Goal: Task Accomplishment & Management: Manage account settings

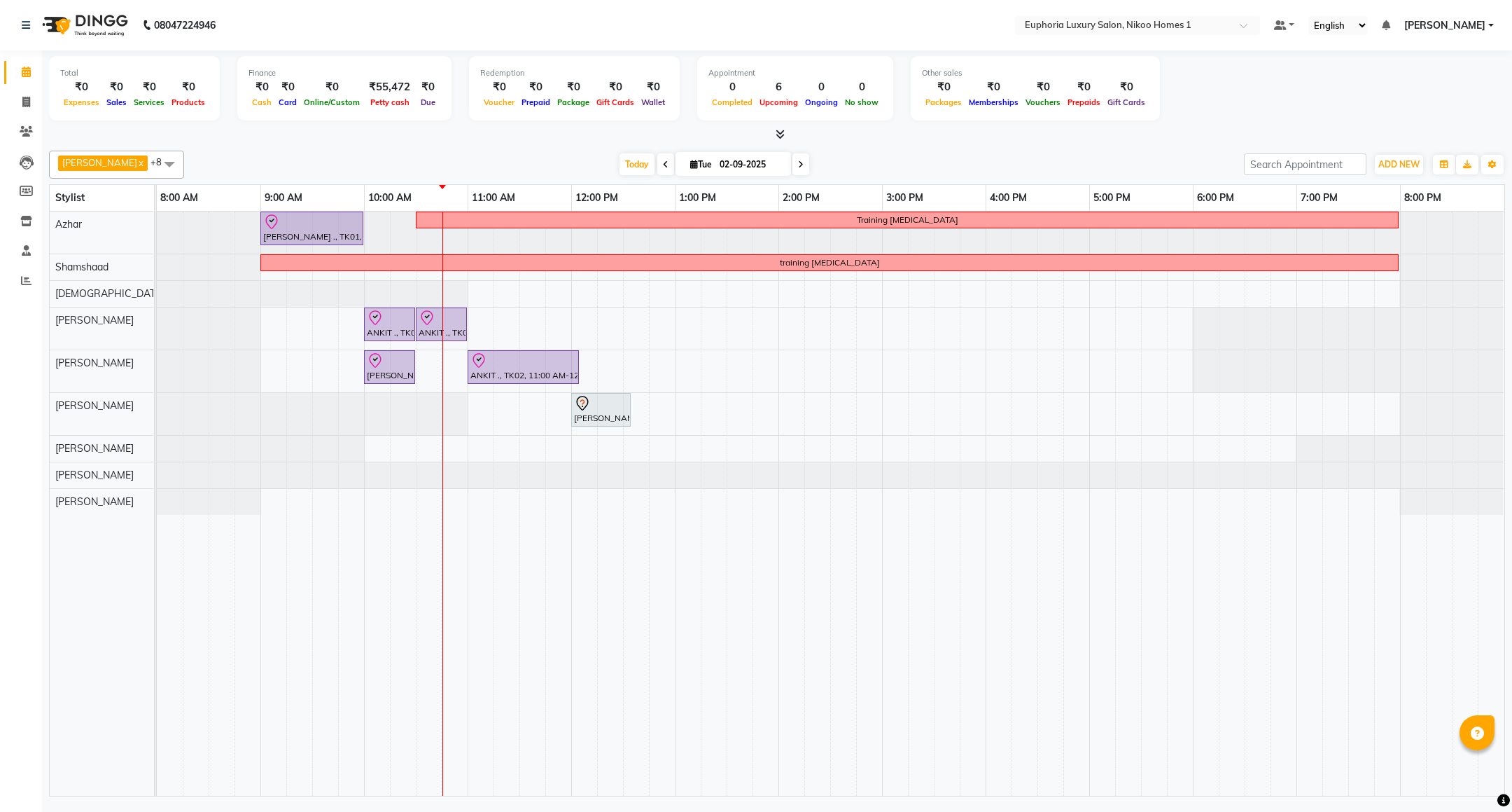
click at [658, 160] on span at bounding box center [666, 163] width 17 height 21
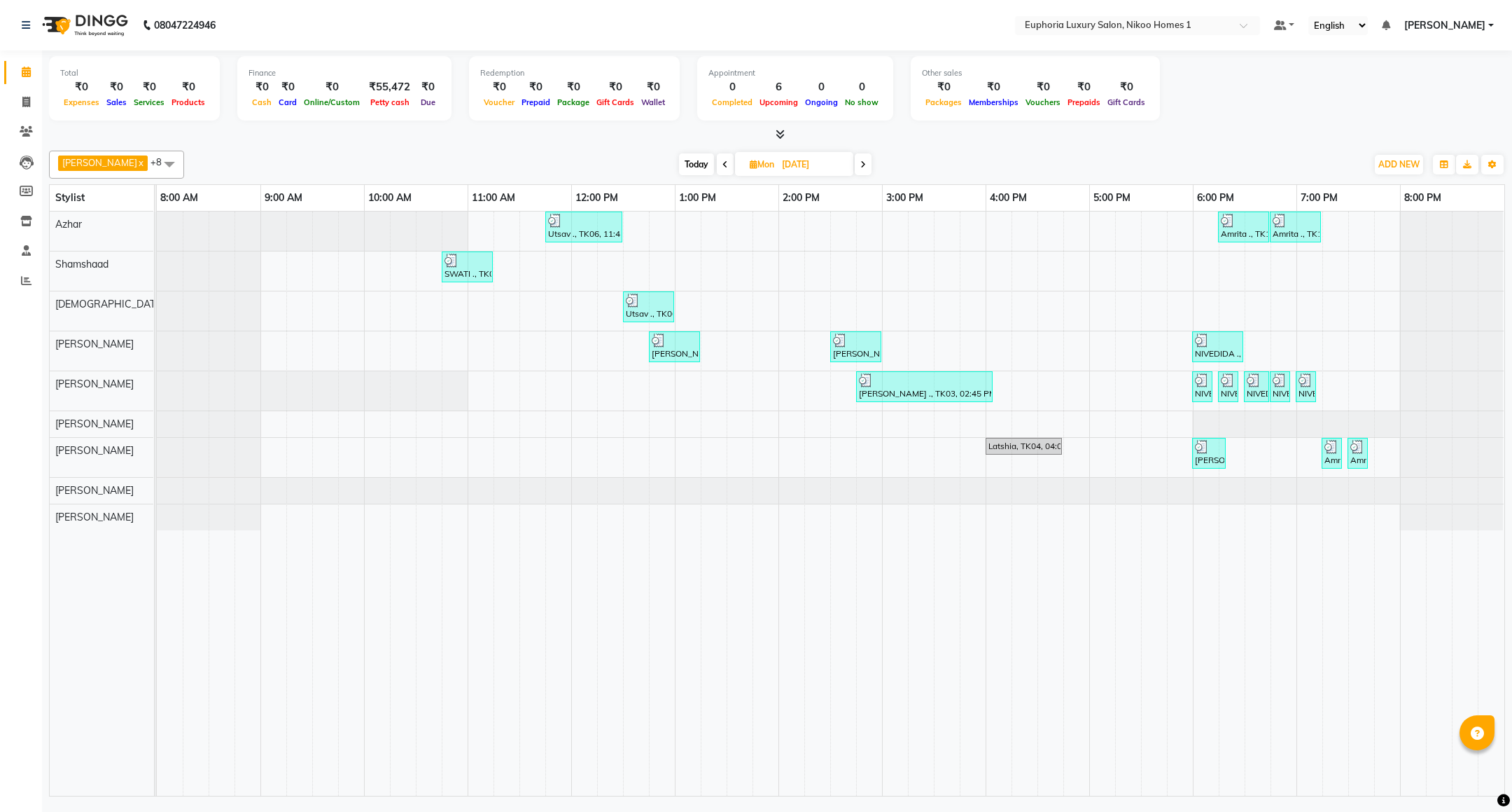
click at [687, 167] on span "Today" at bounding box center [697, 163] width 35 height 21
type input "02-09-2025"
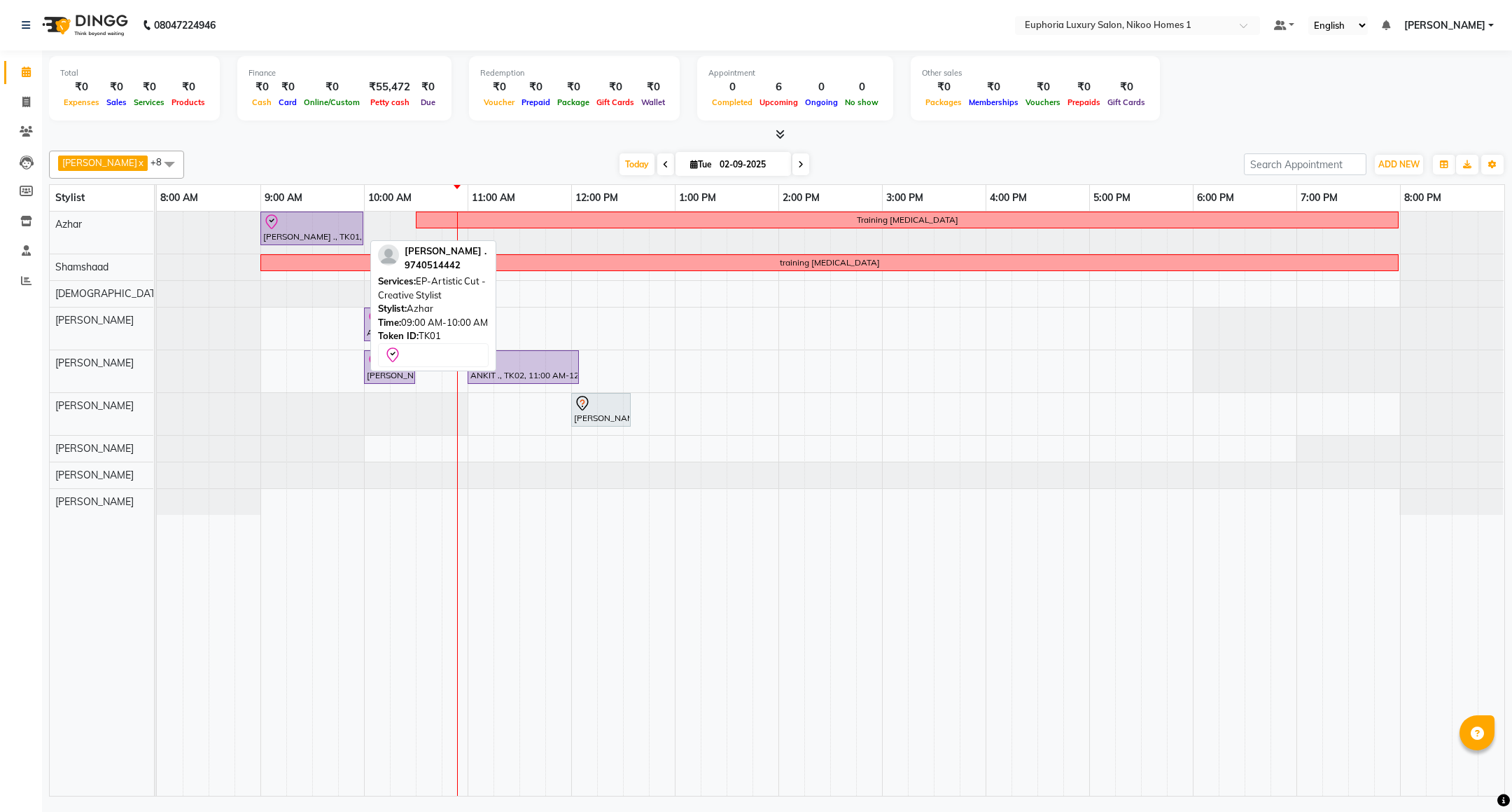
click at [311, 234] on div "[PERSON_NAME] ., TK01, 09:00 AM-10:00 AM, EP-Artistic Cut - Creative Stylist" at bounding box center [312, 228] width 100 height 30
select select "8"
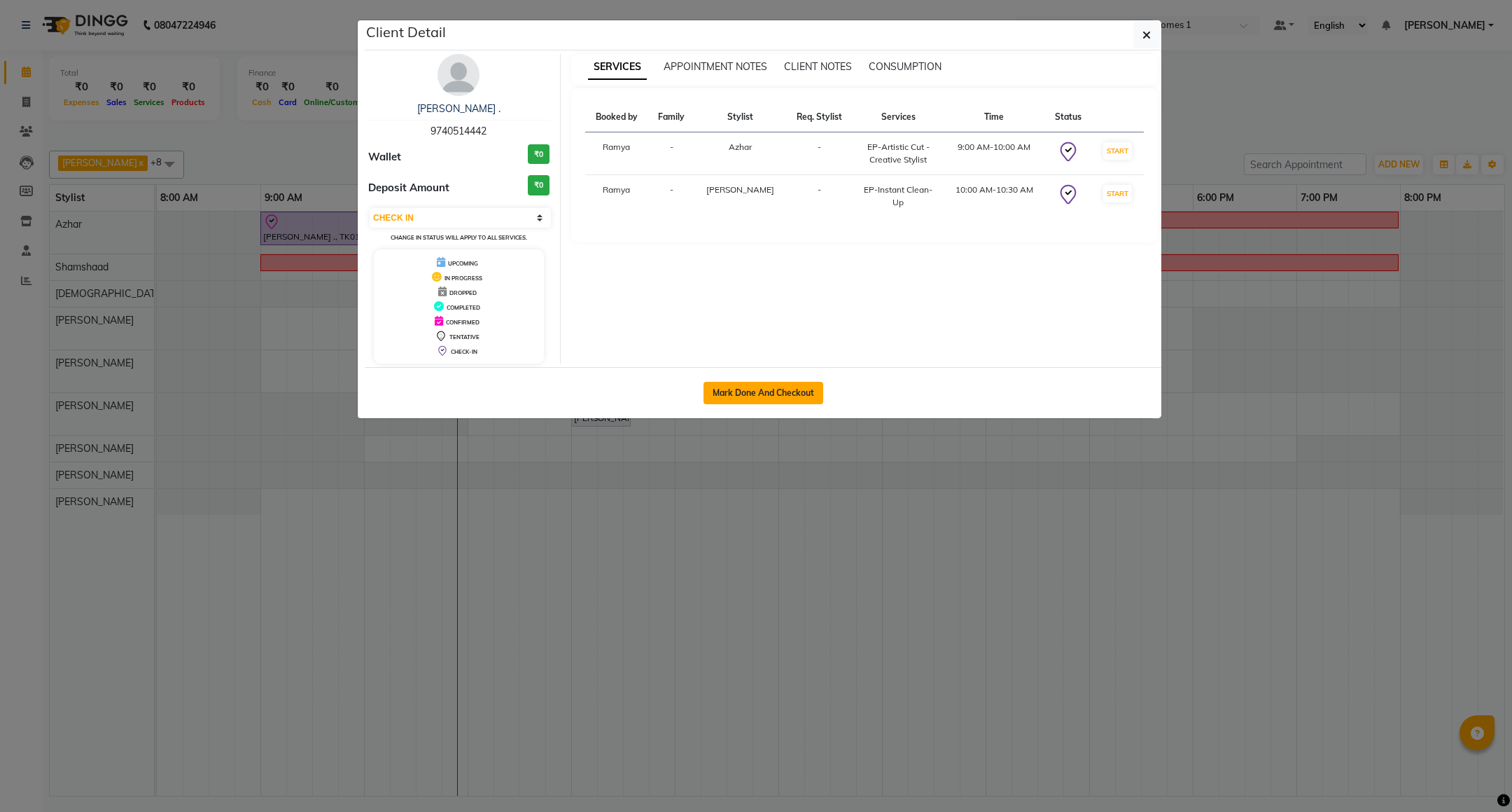
click at [804, 400] on button "Mark Done And Checkout" at bounding box center [762, 393] width 120 height 22
select select "service"
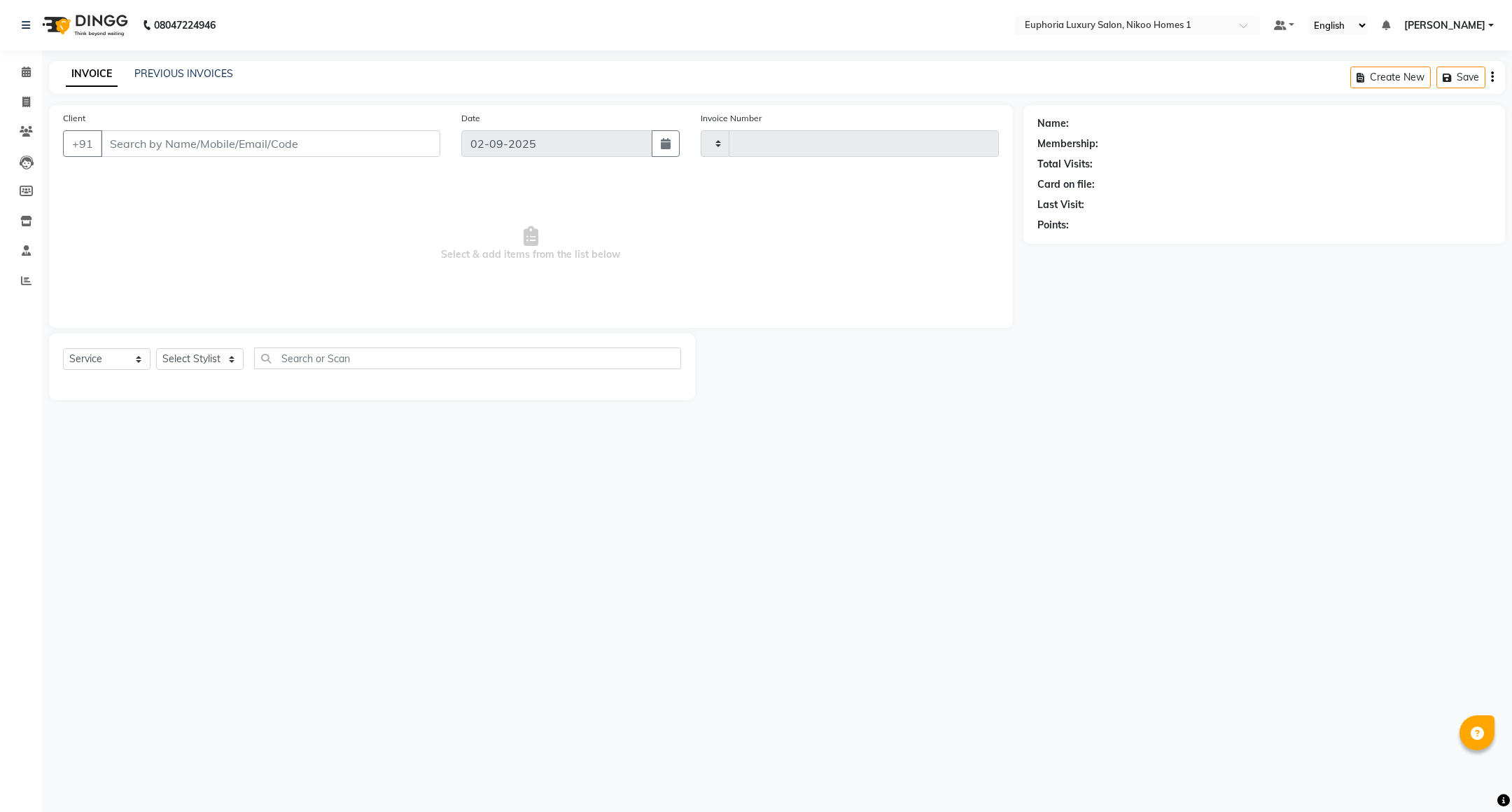
type input "3743"
select select "7987"
type input "97******42"
select select "81452"
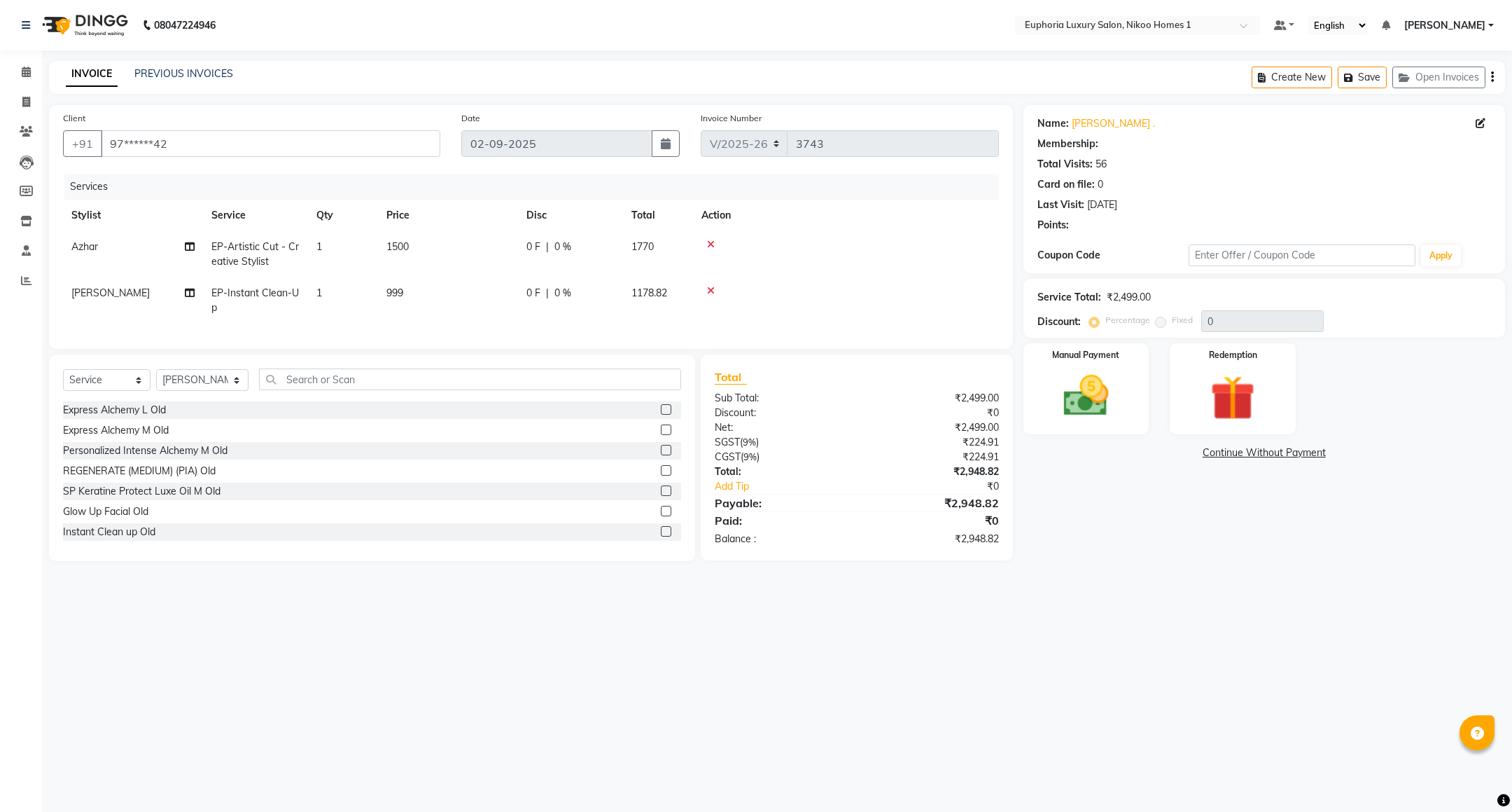
type input "10"
select select "2: Object"
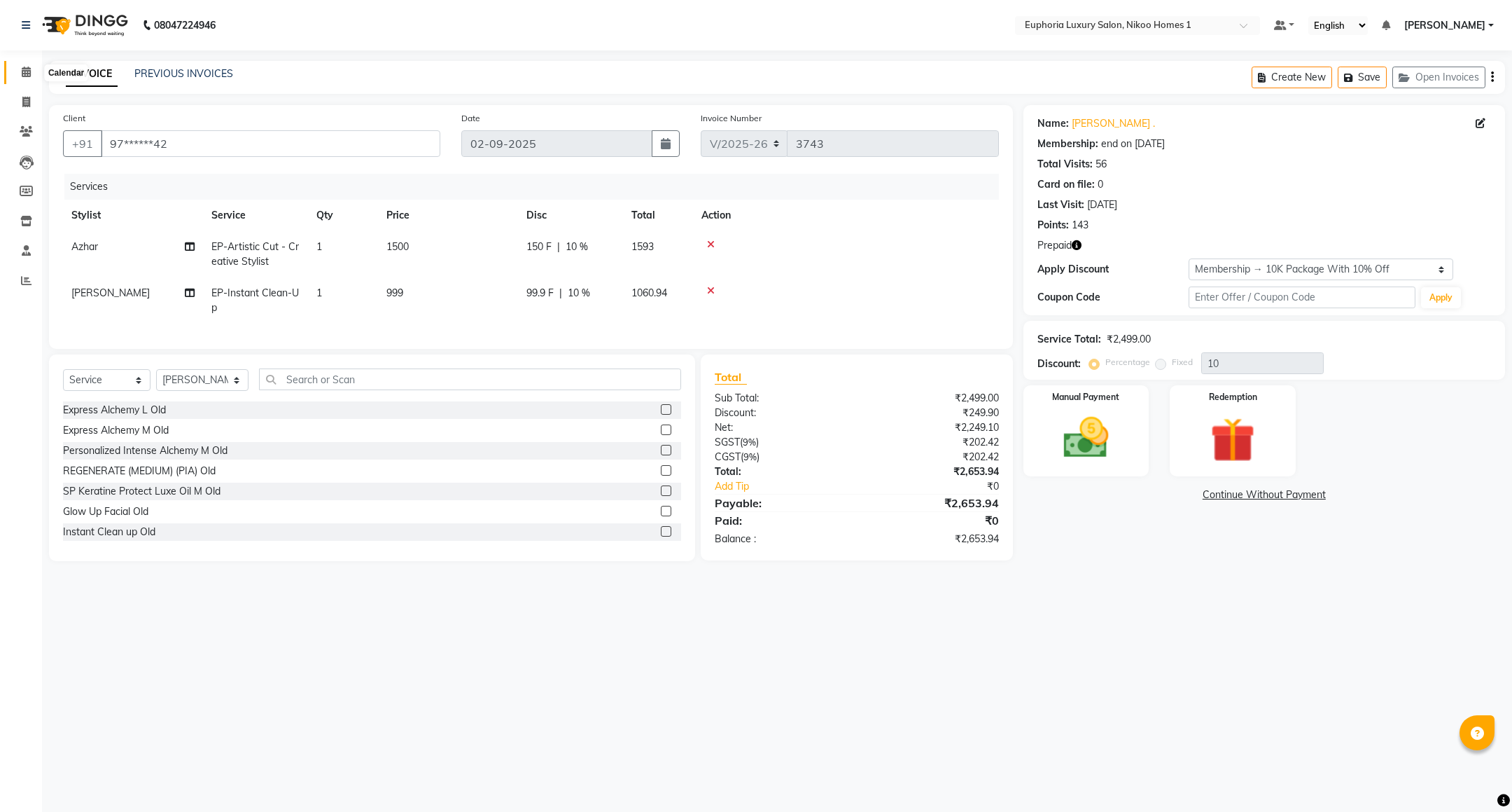
click at [24, 65] on span at bounding box center [26, 72] width 24 height 16
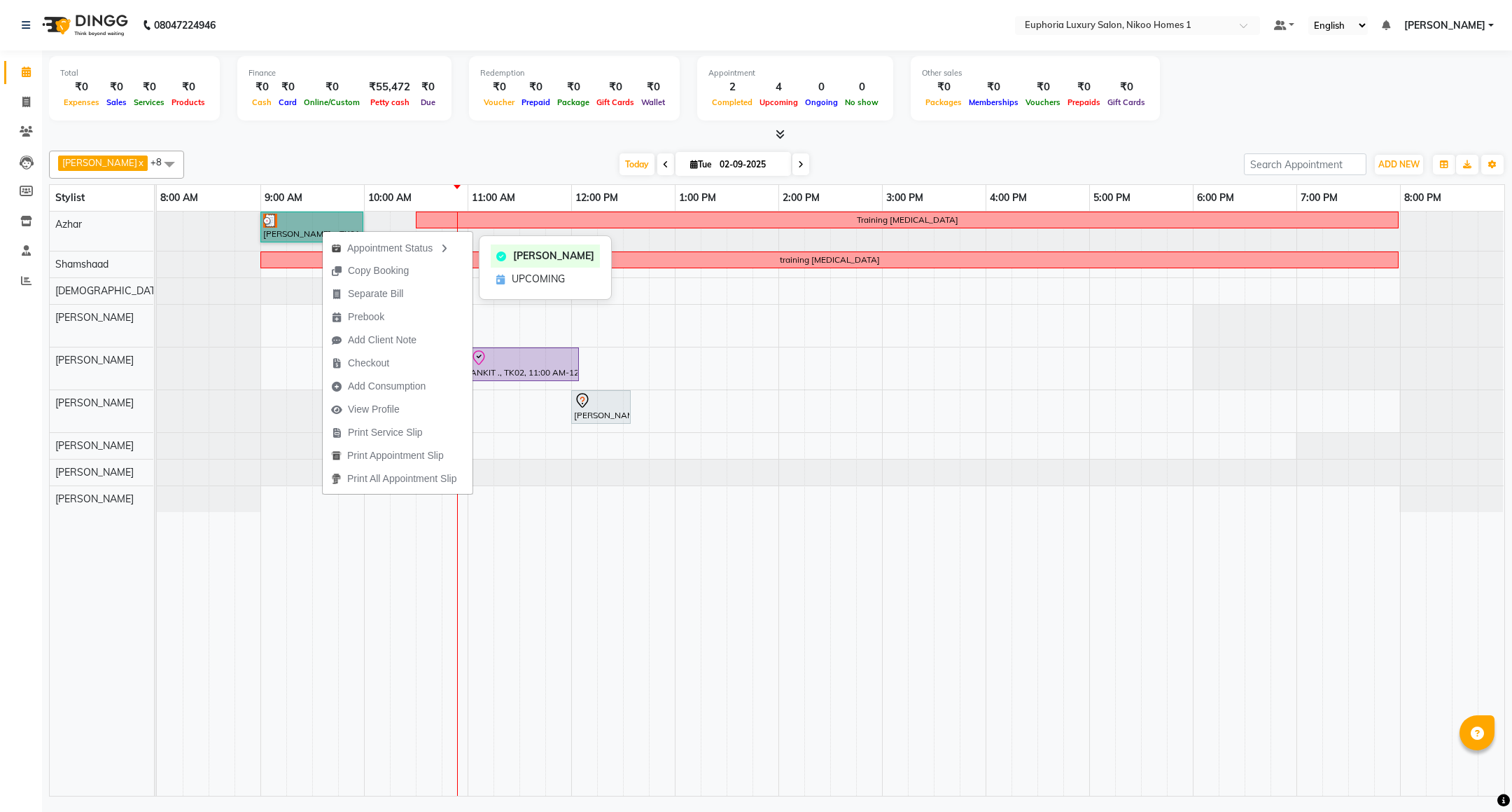
click at [311, 234] on link "[PERSON_NAME] ., TK01, 09:00 AM-10:00 AM, EP-Artistic Cut - Creative Stylist" at bounding box center [311, 226] width 103 height 31
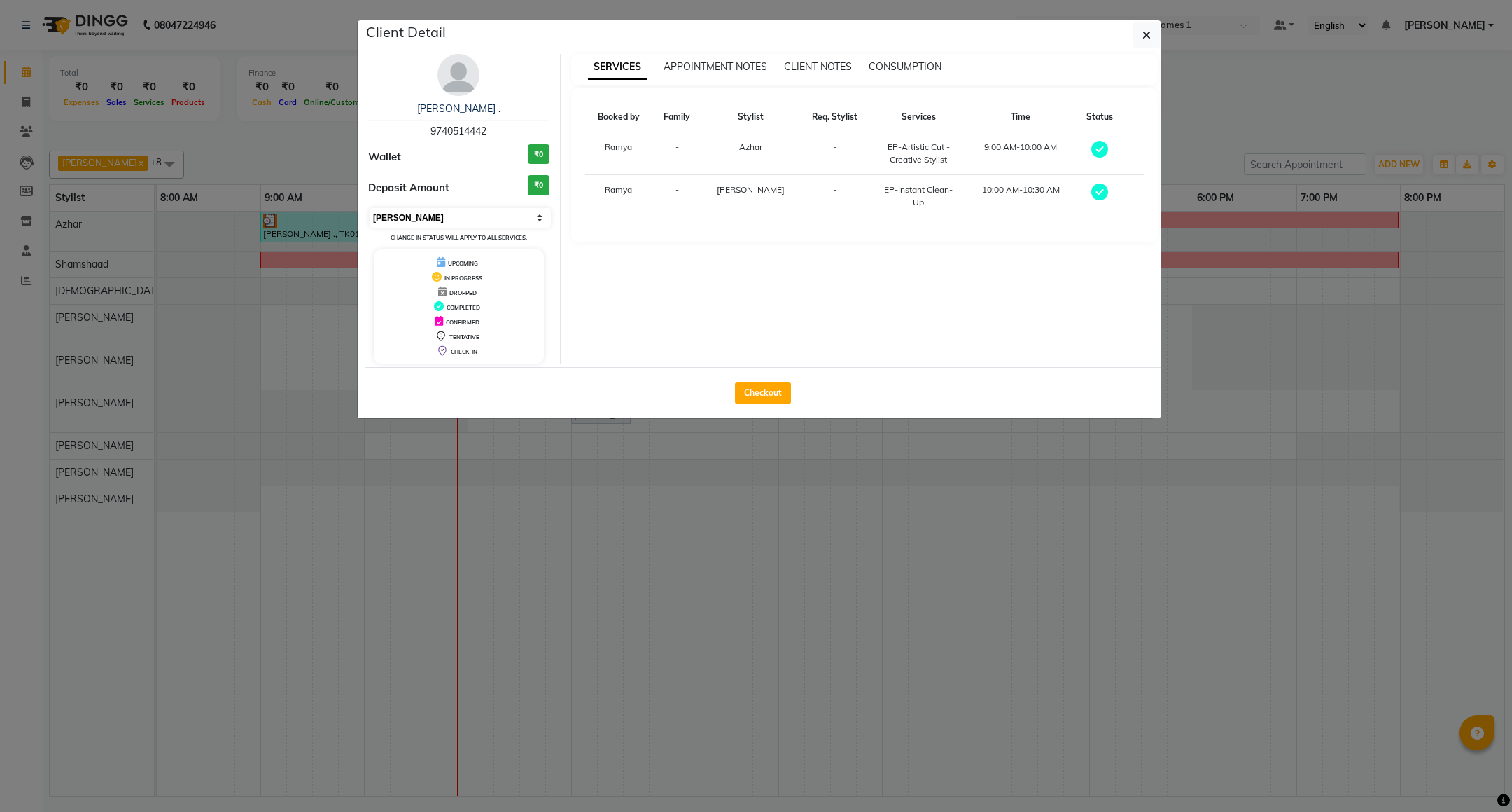
click at [431, 219] on select "Select MARK DONE UPCOMING" at bounding box center [460, 217] width 182 height 19
select select "5"
click at [370, 209] on select "Select MARK DONE UPCOMING" at bounding box center [460, 217] width 182 height 19
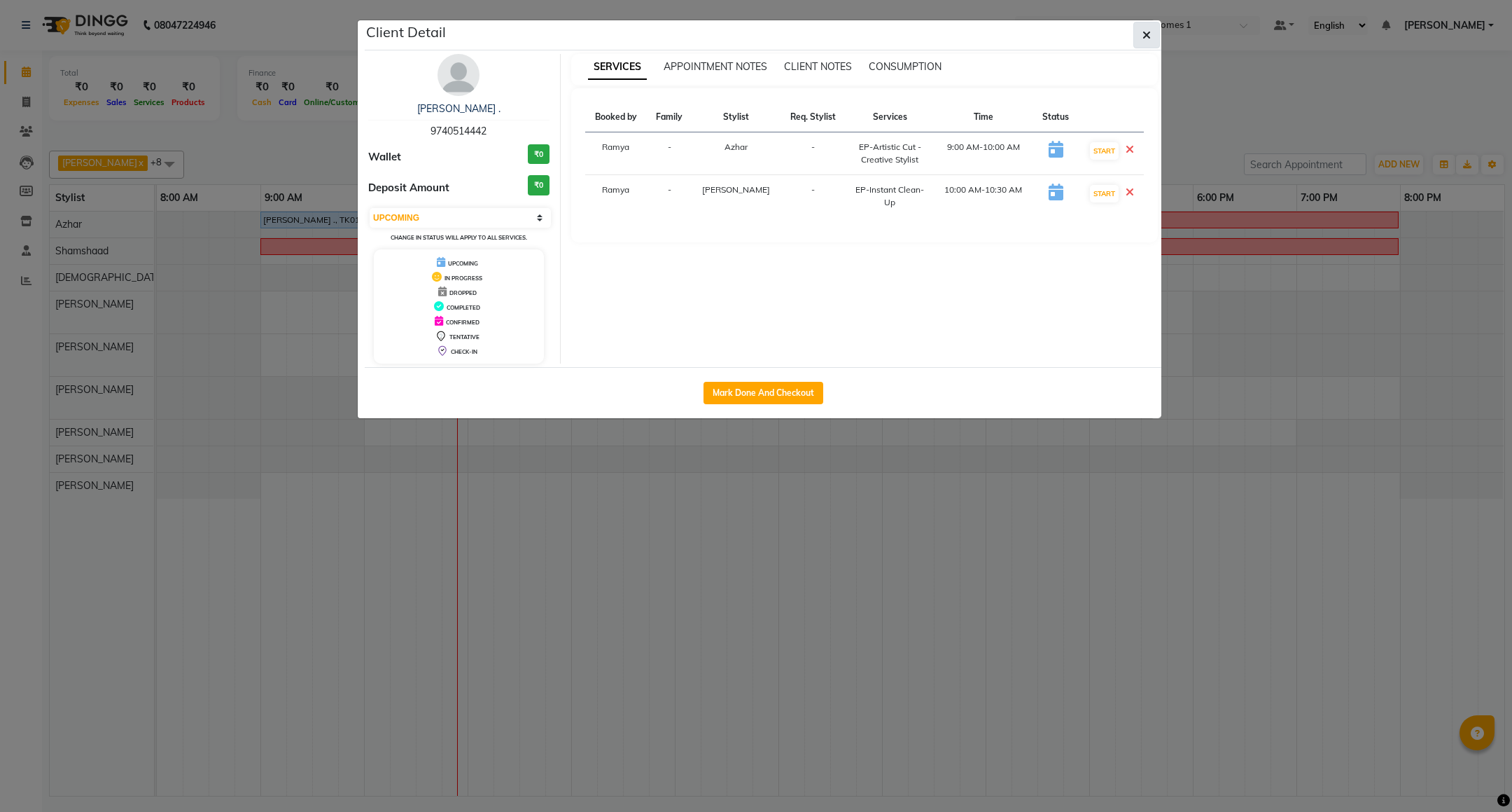
click at [1155, 33] on button "button" at bounding box center [1146, 34] width 27 height 27
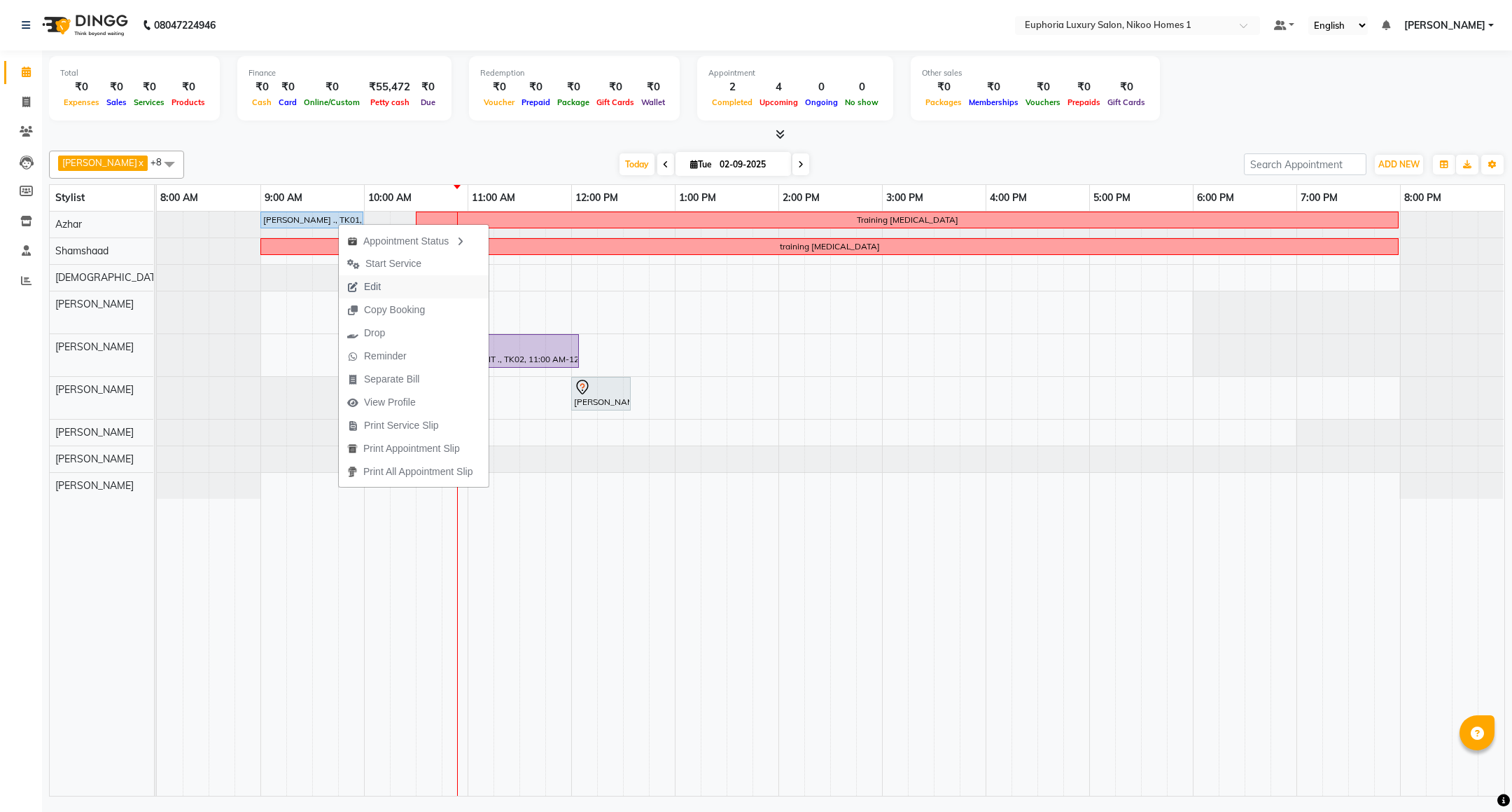
click at [379, 285] on span "Edit" at bounding box center [372, 287] width 17 height 15
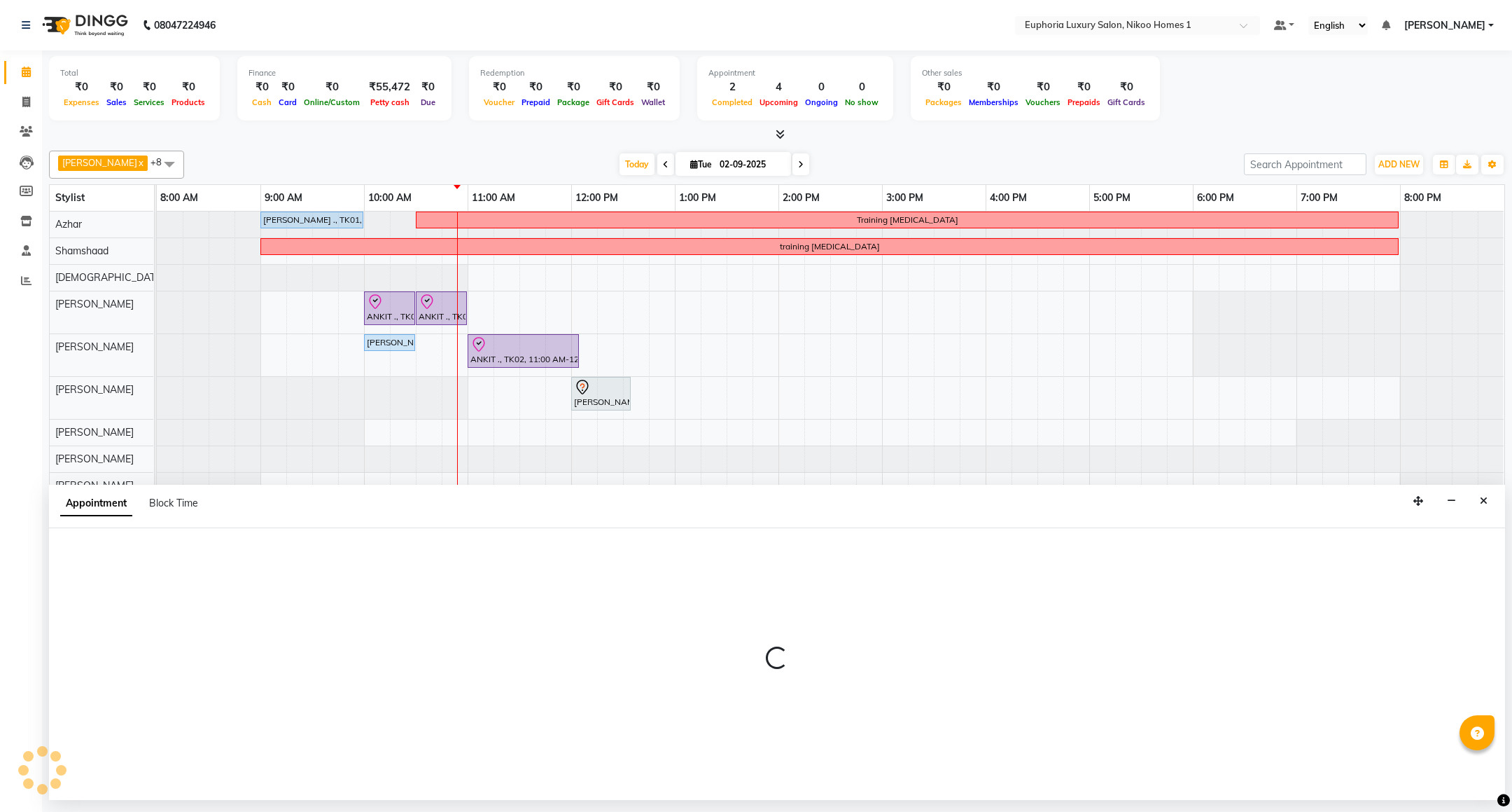
select select "tentative"
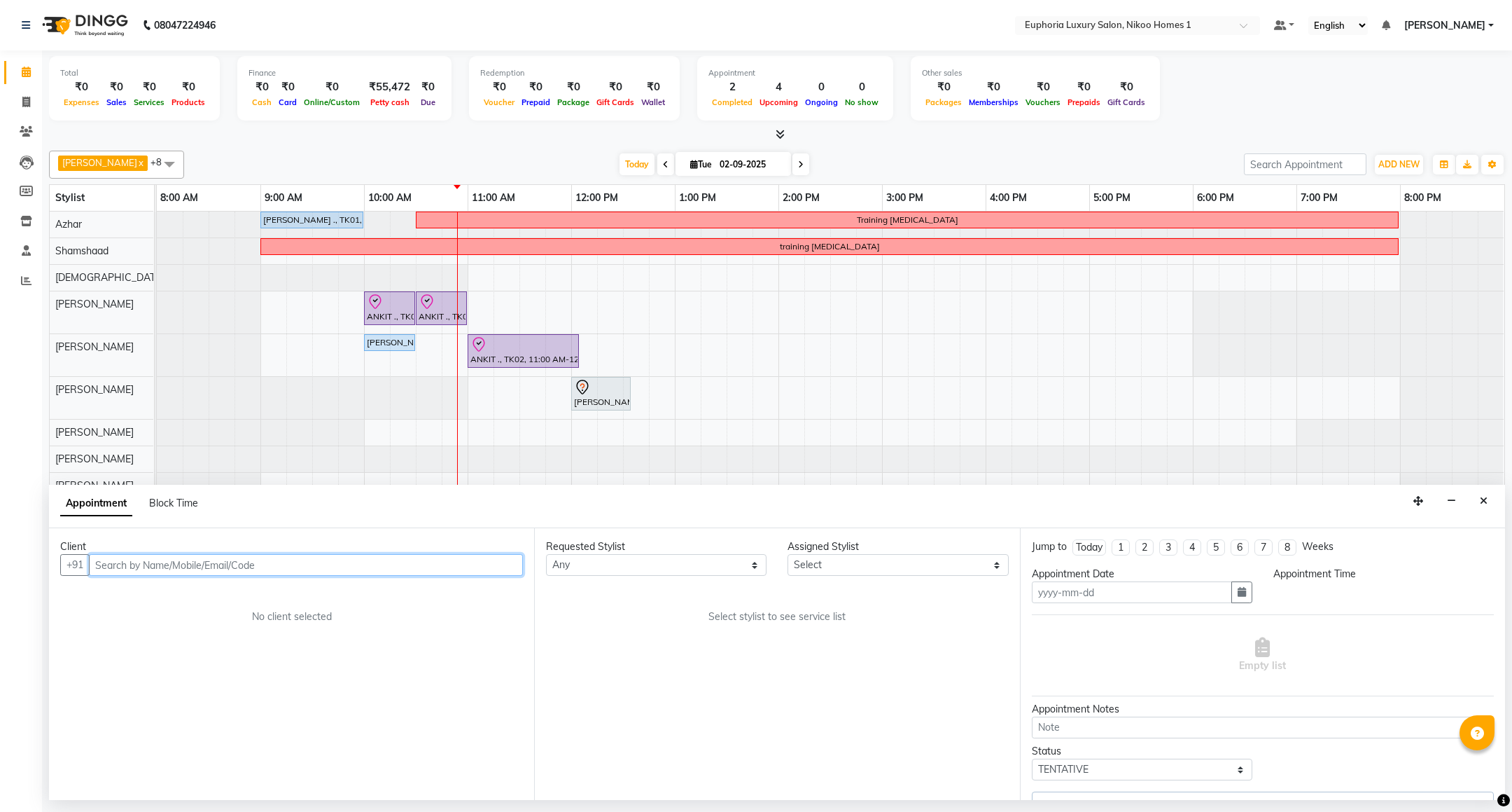
type input "02-09-2025"
select select "81452"
select select "upcoming"
select select "540"
select select "4025"
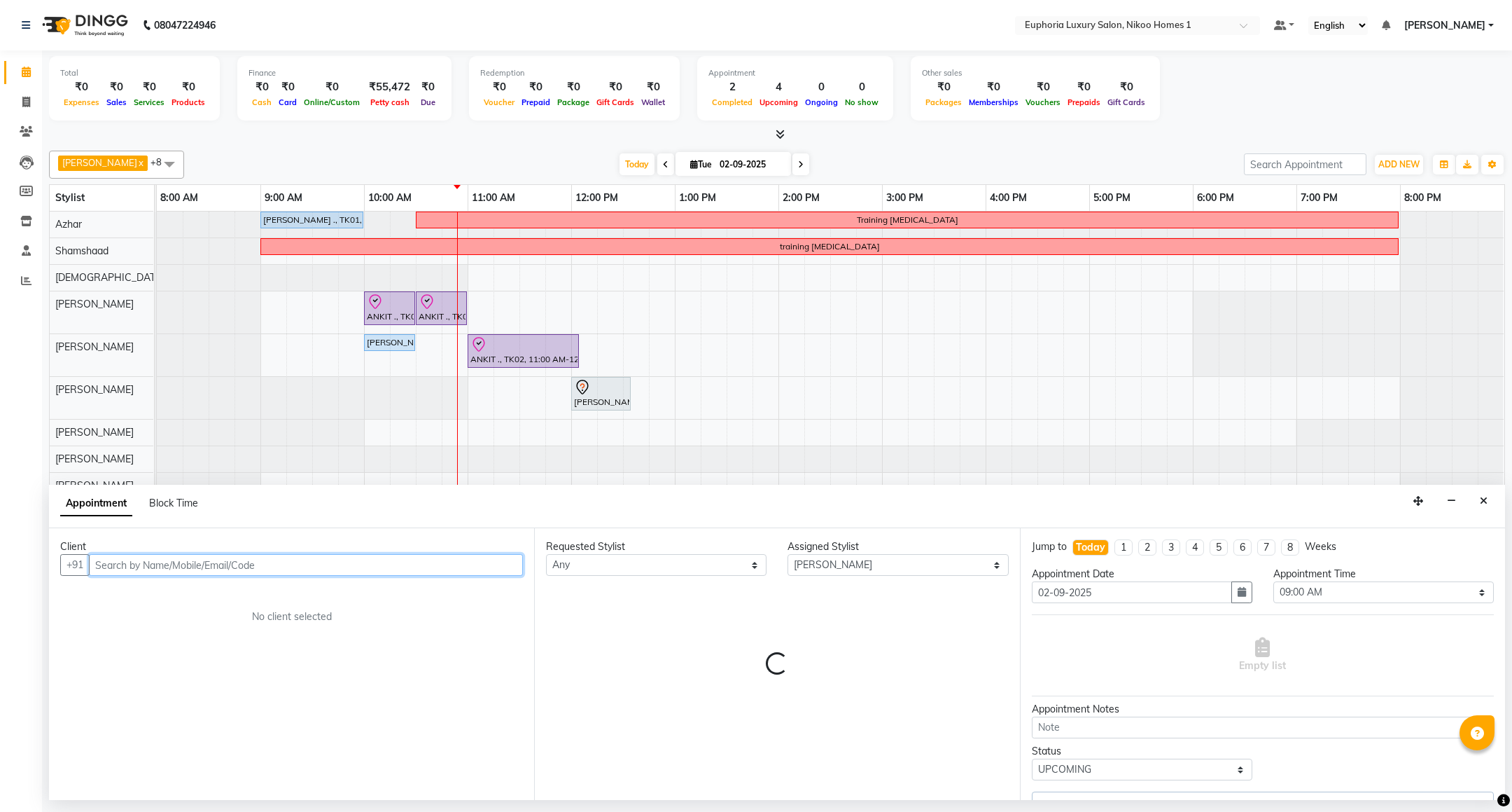
select select "4025"
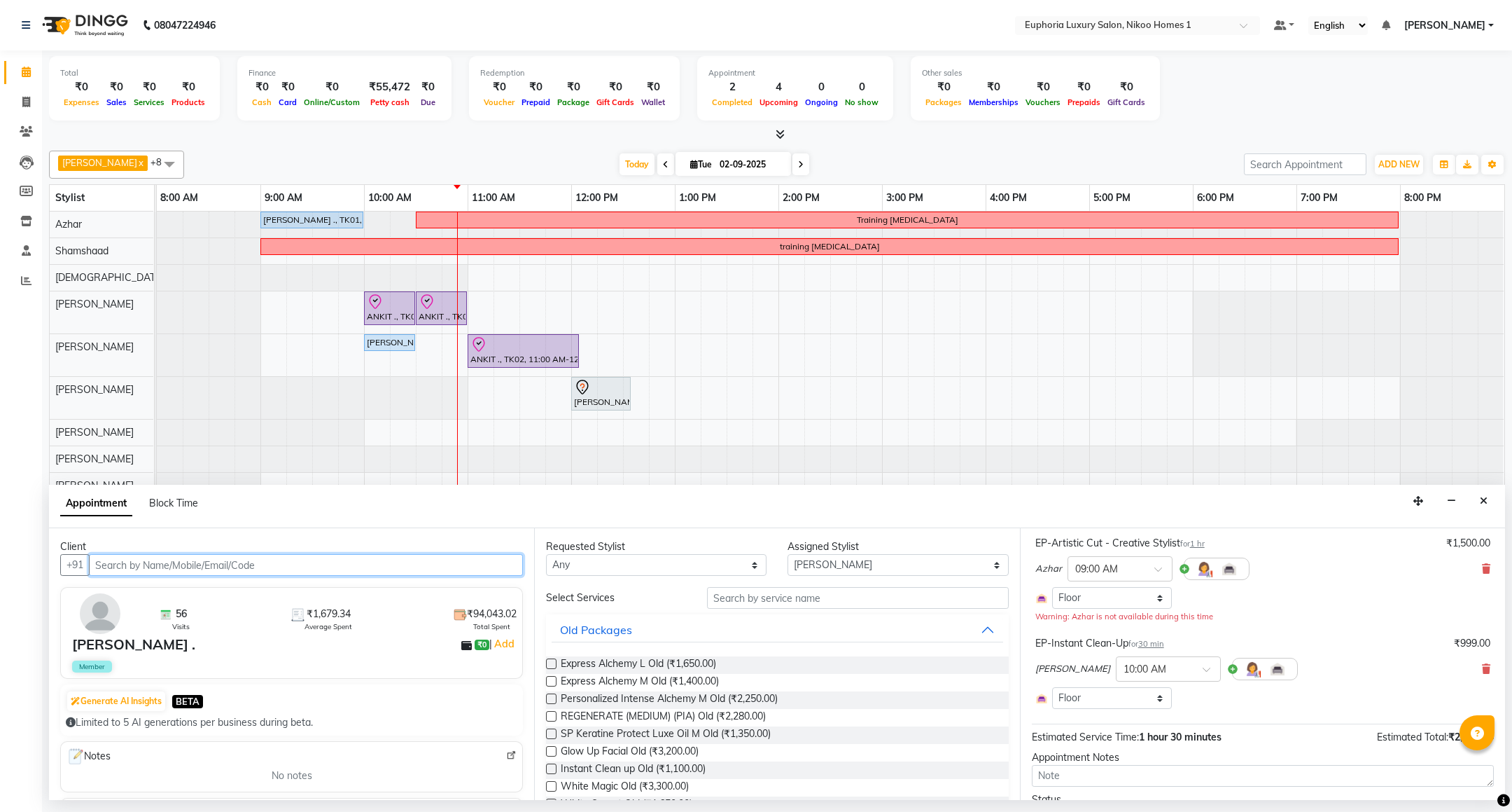
scroll to position [167, 0]
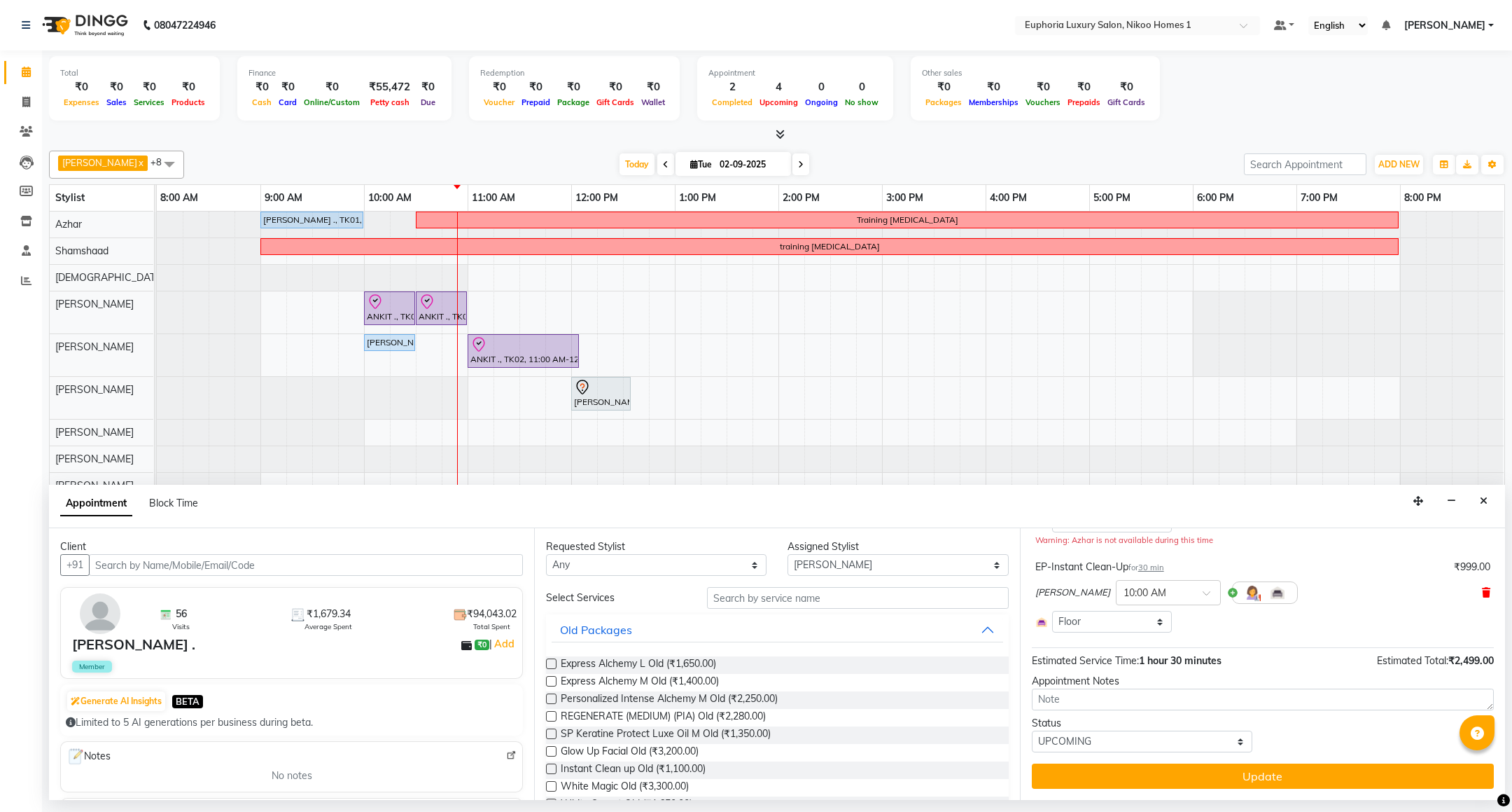
click at [1482, 591] on icon at bounding box center [1486, 592] width 8 height 10
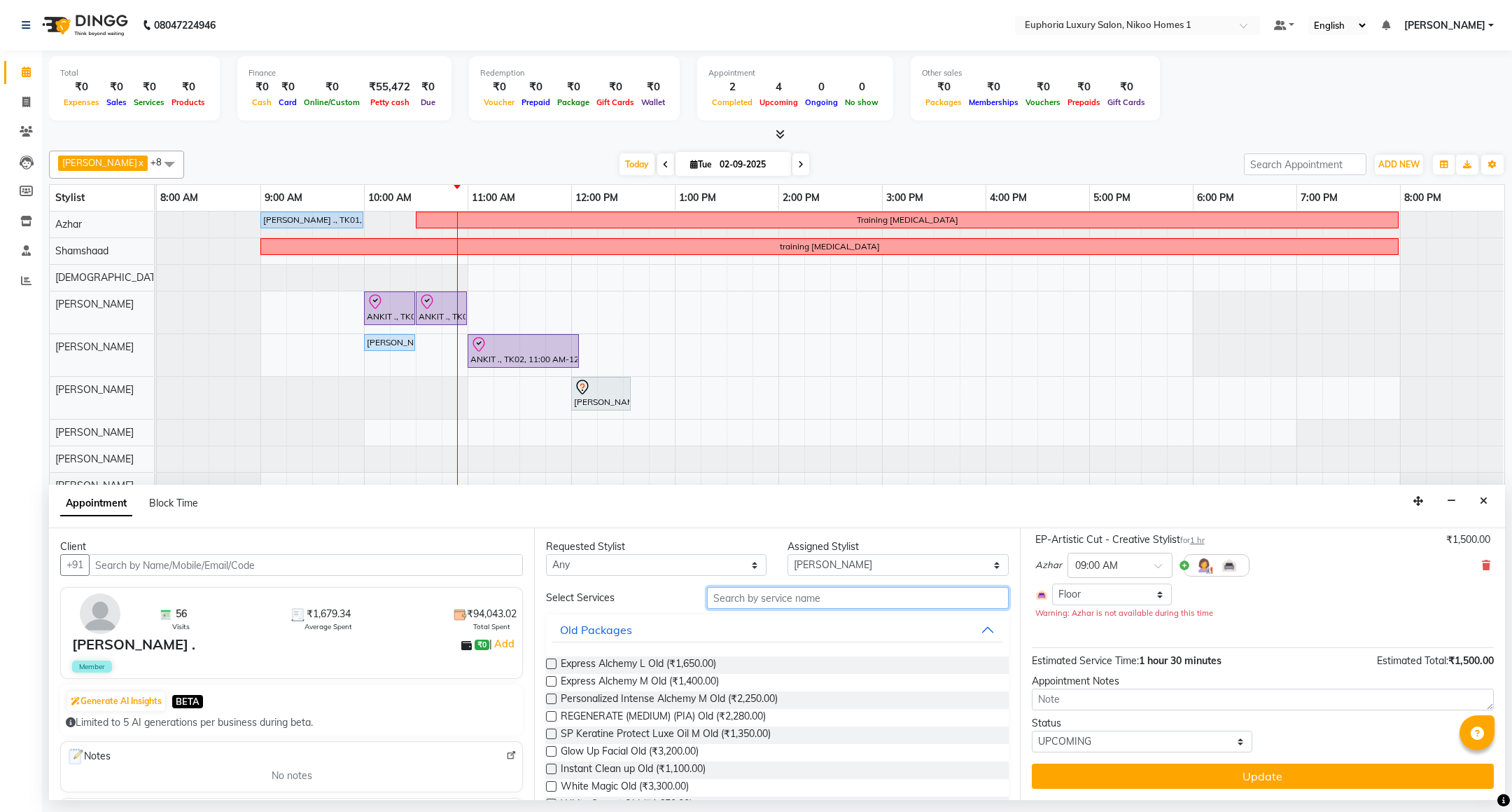
click at [827, 593] on input "text" at bounding box center [857, 597] width 301 height 21
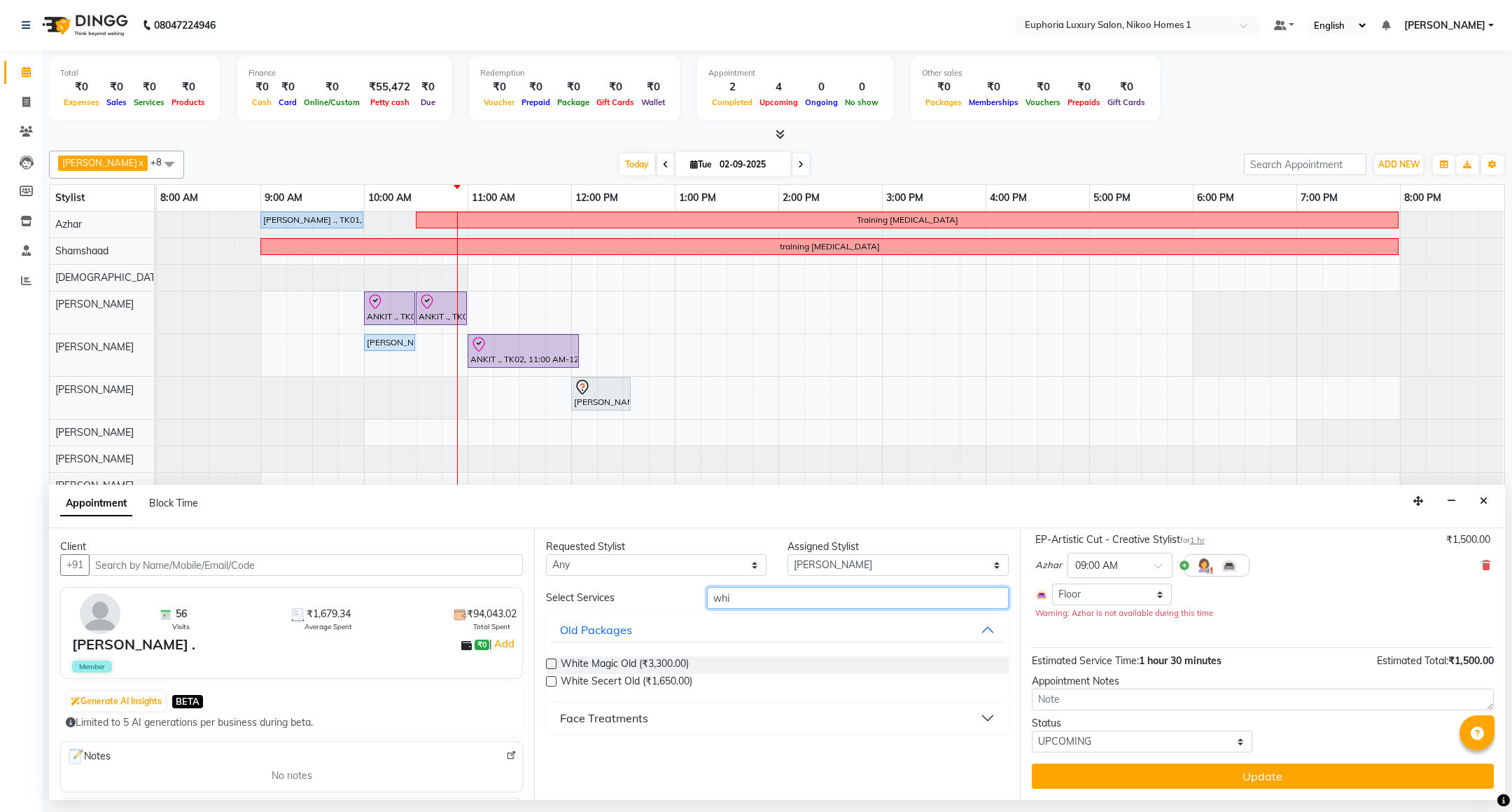
type input "whi"
click at [636, 712] on div "Face Treatments" at bounding box center [604, 717] width 88 height 17
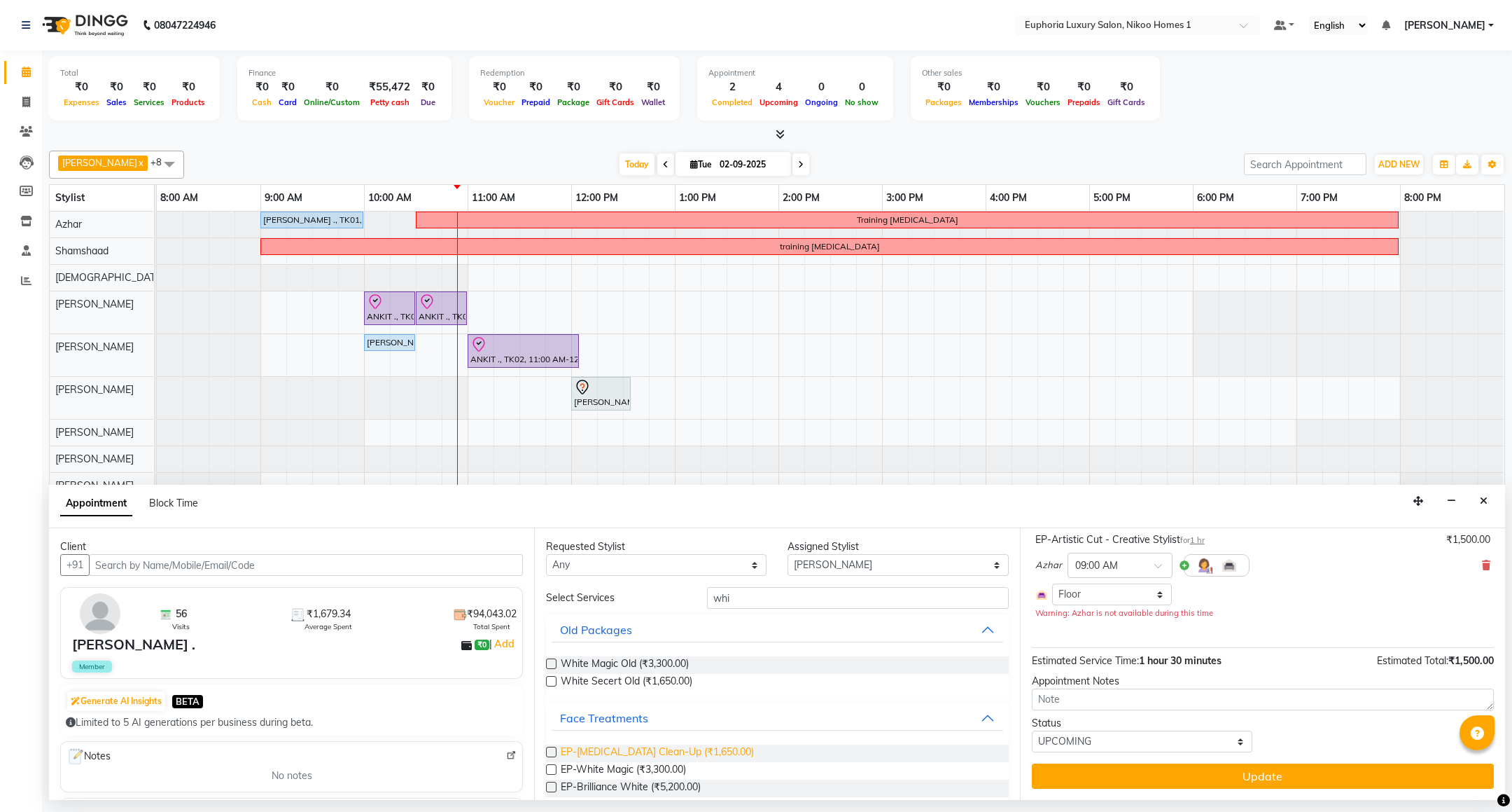
click at [698, 750] on span "EP-[MEDICAL_DATA] Clean-Up (₹1,650.00)" at bounding box center [657, 753] width 194 height 18
checkbox input "false"
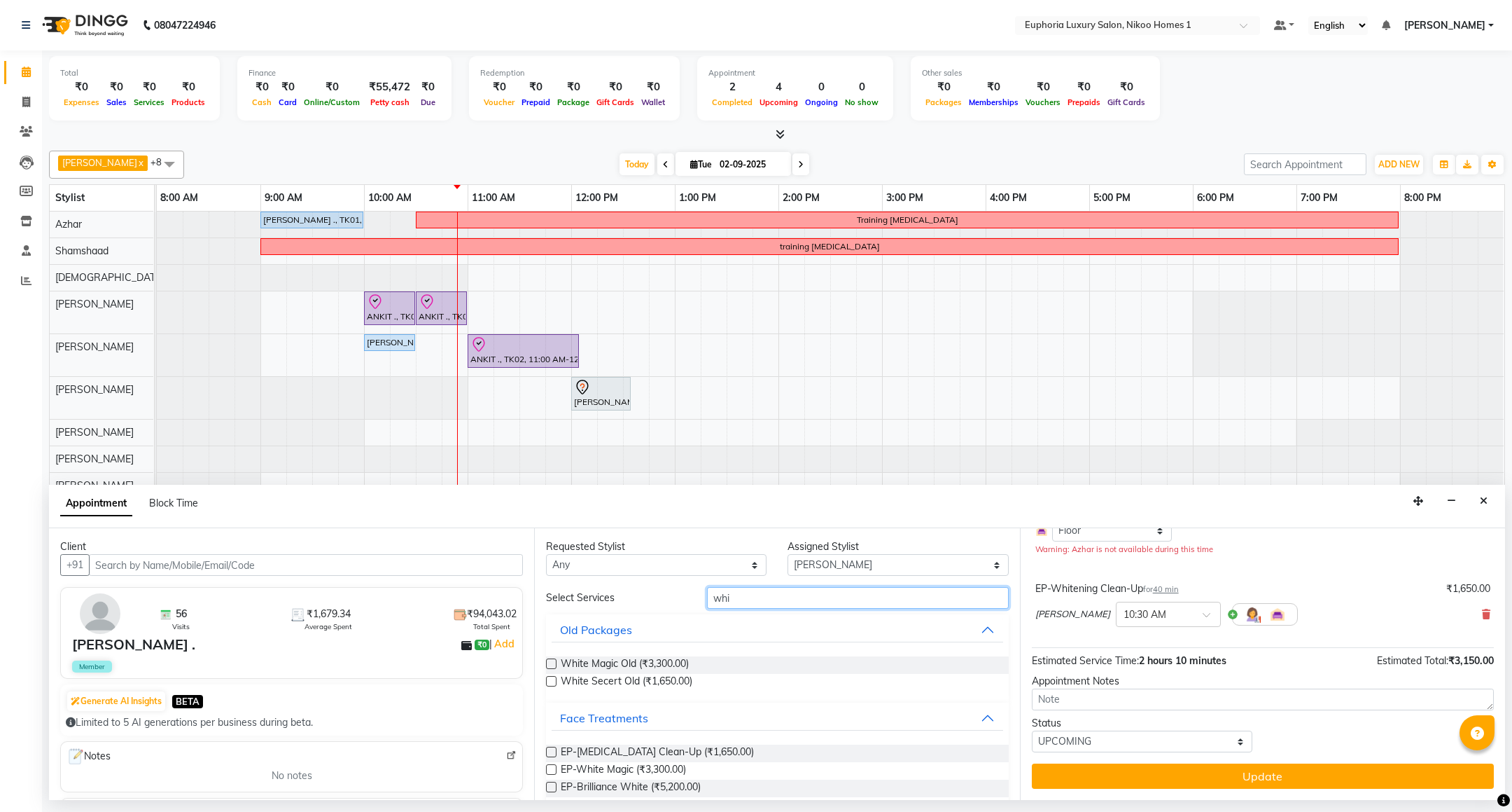
drag, startPoint x: 773, startPoint y: 601, endPoint x: 662, endPoint y: 608, distance: 111.2
click at [662, 607] on div "Select Services whi" at bounding box center [776, 597] width 483 height 21
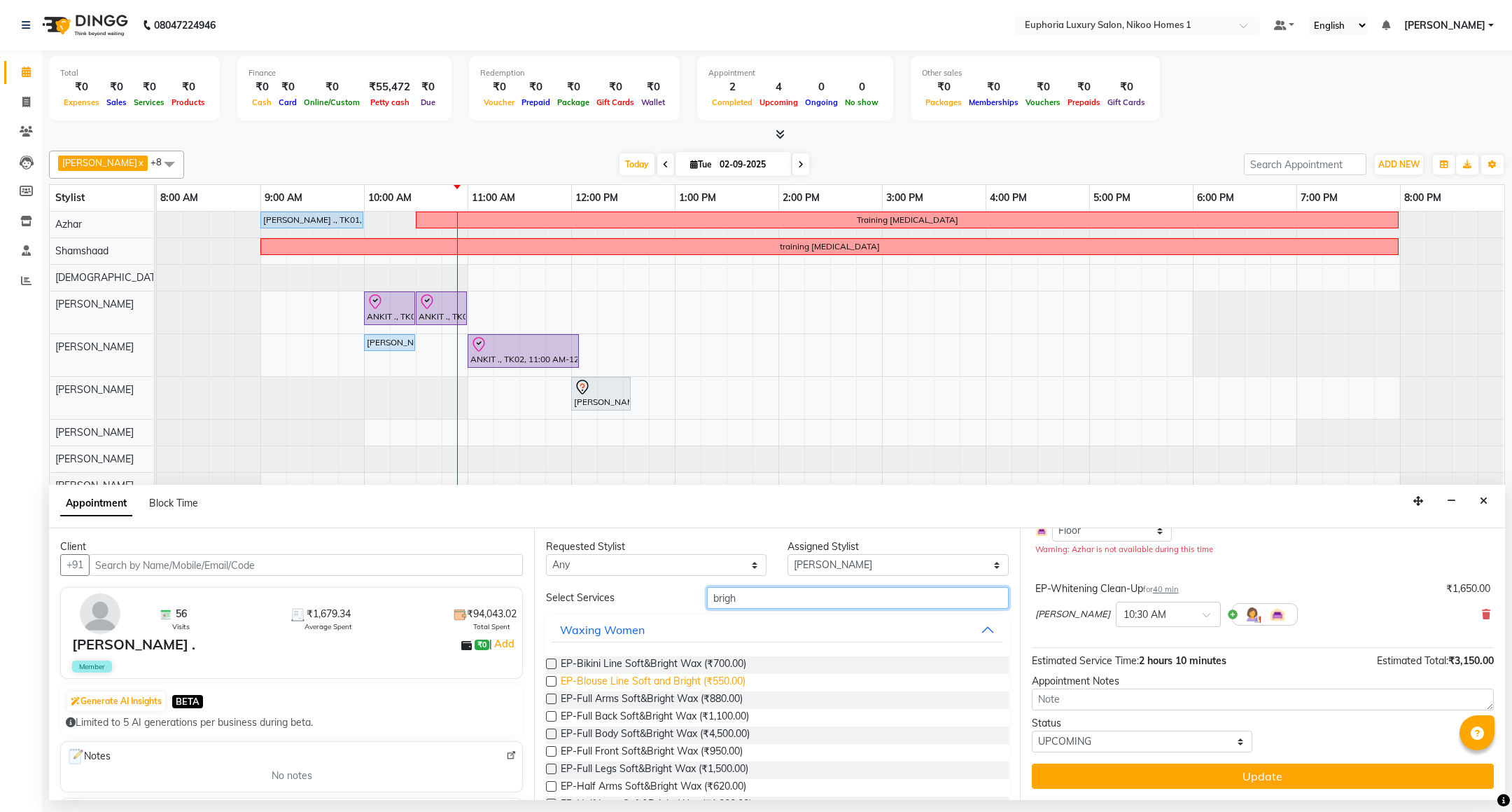
scroll to position [202, 0]
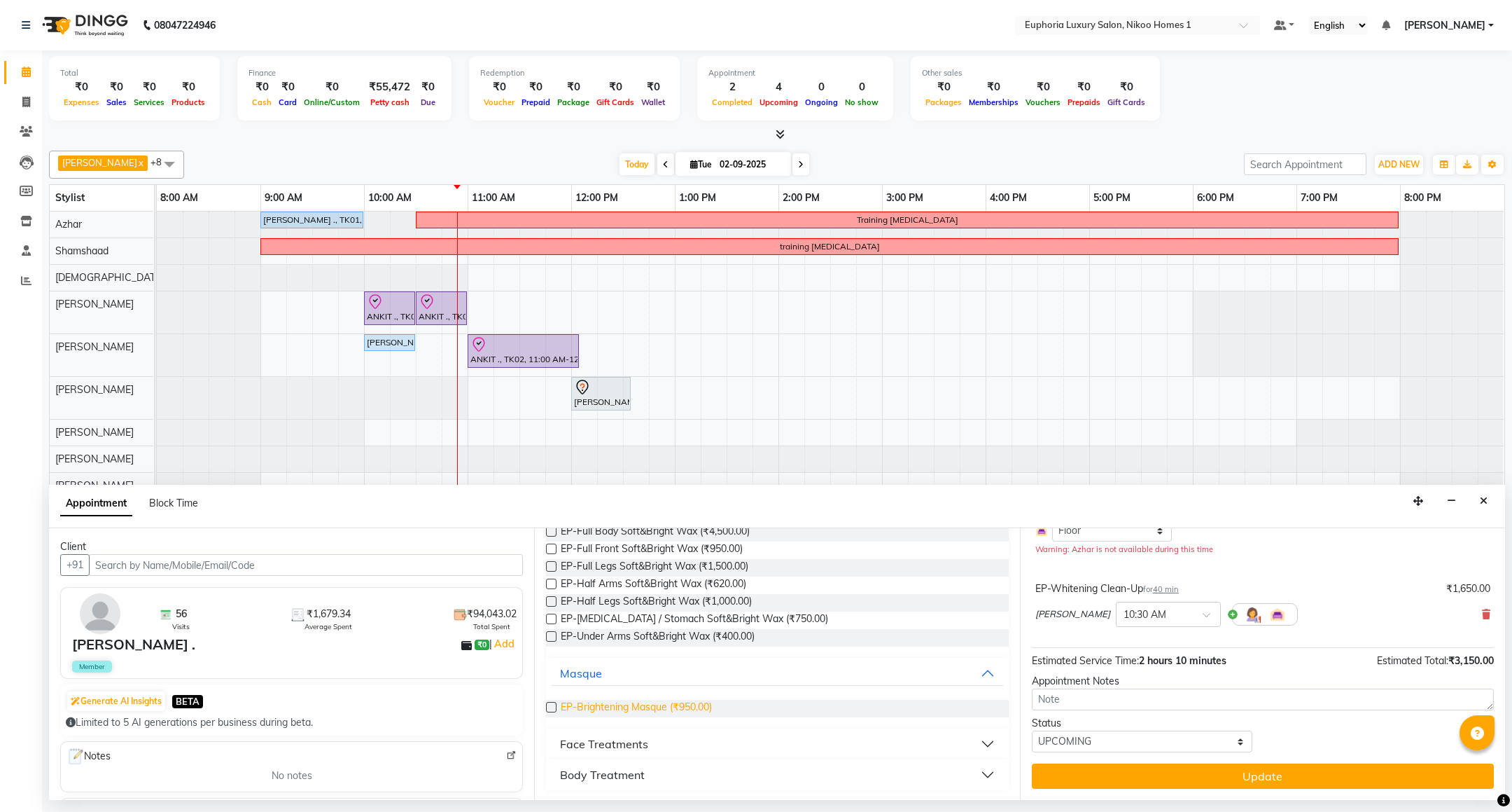
type input "brigh"
click at [654, 708] on span "EP-Brightening Masque (₹950.00)" at bounding box center [636, 708] width 151 height 18
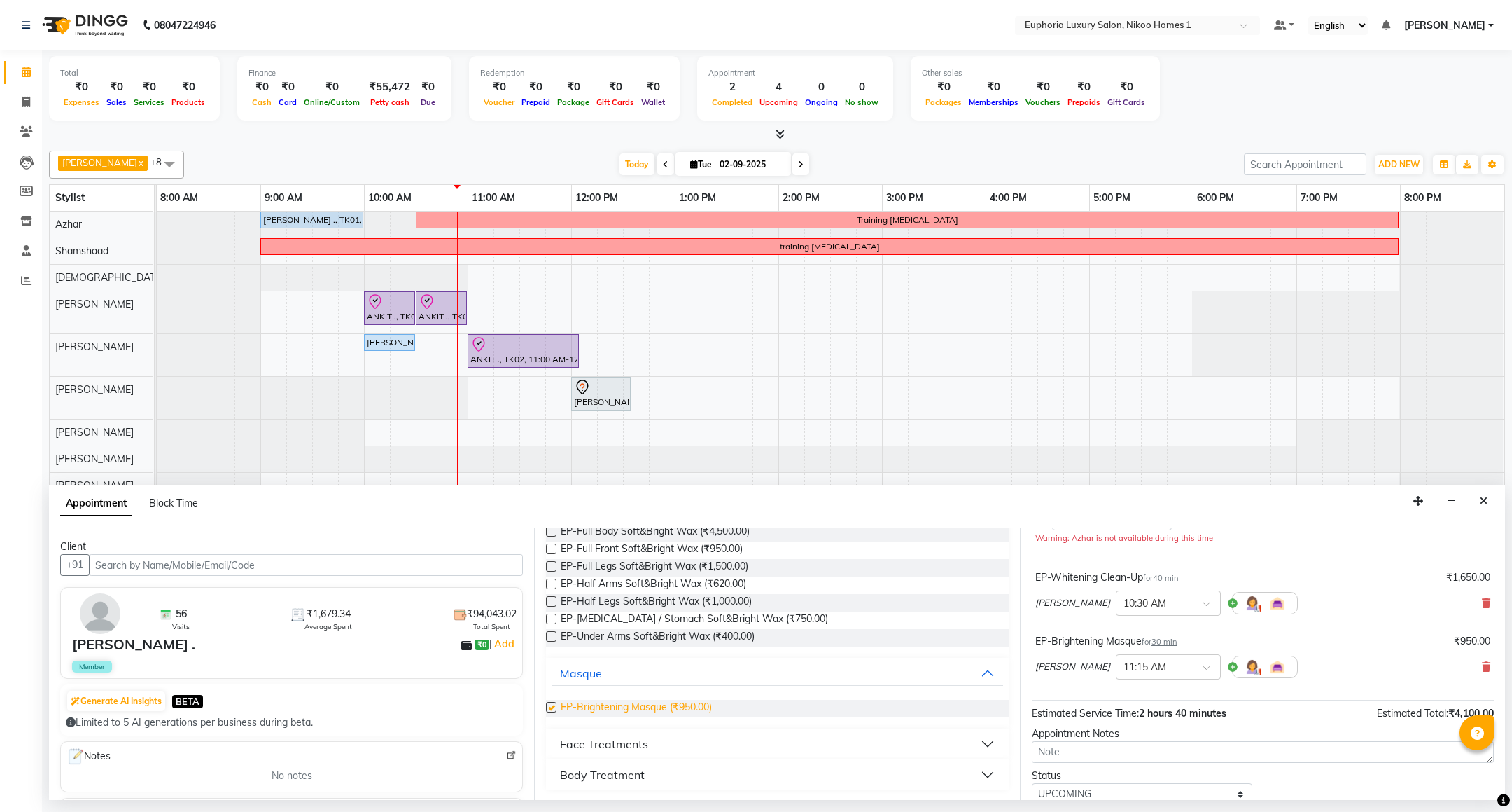
checkbox input "false"
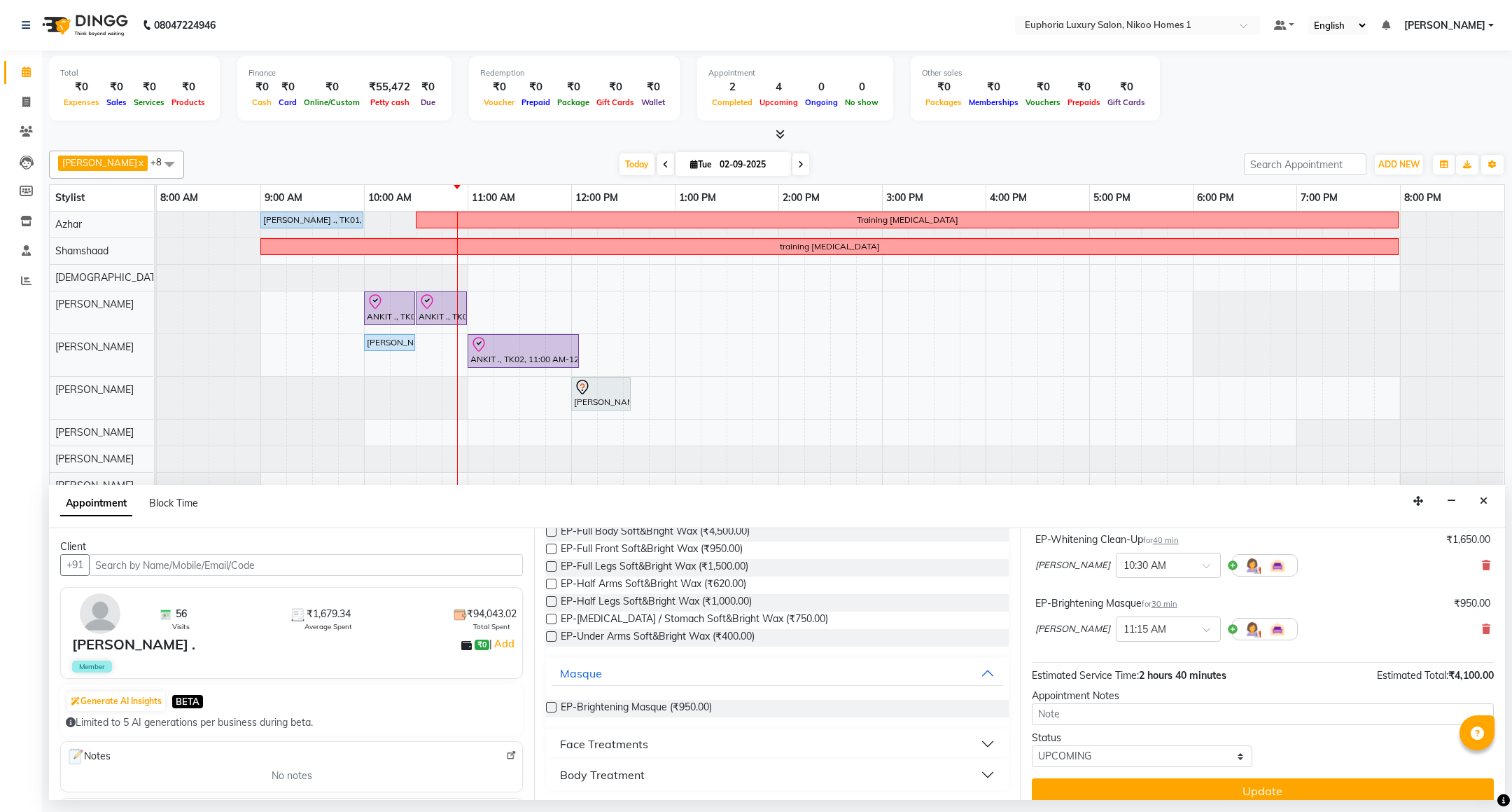
scroll to position [222, 0]
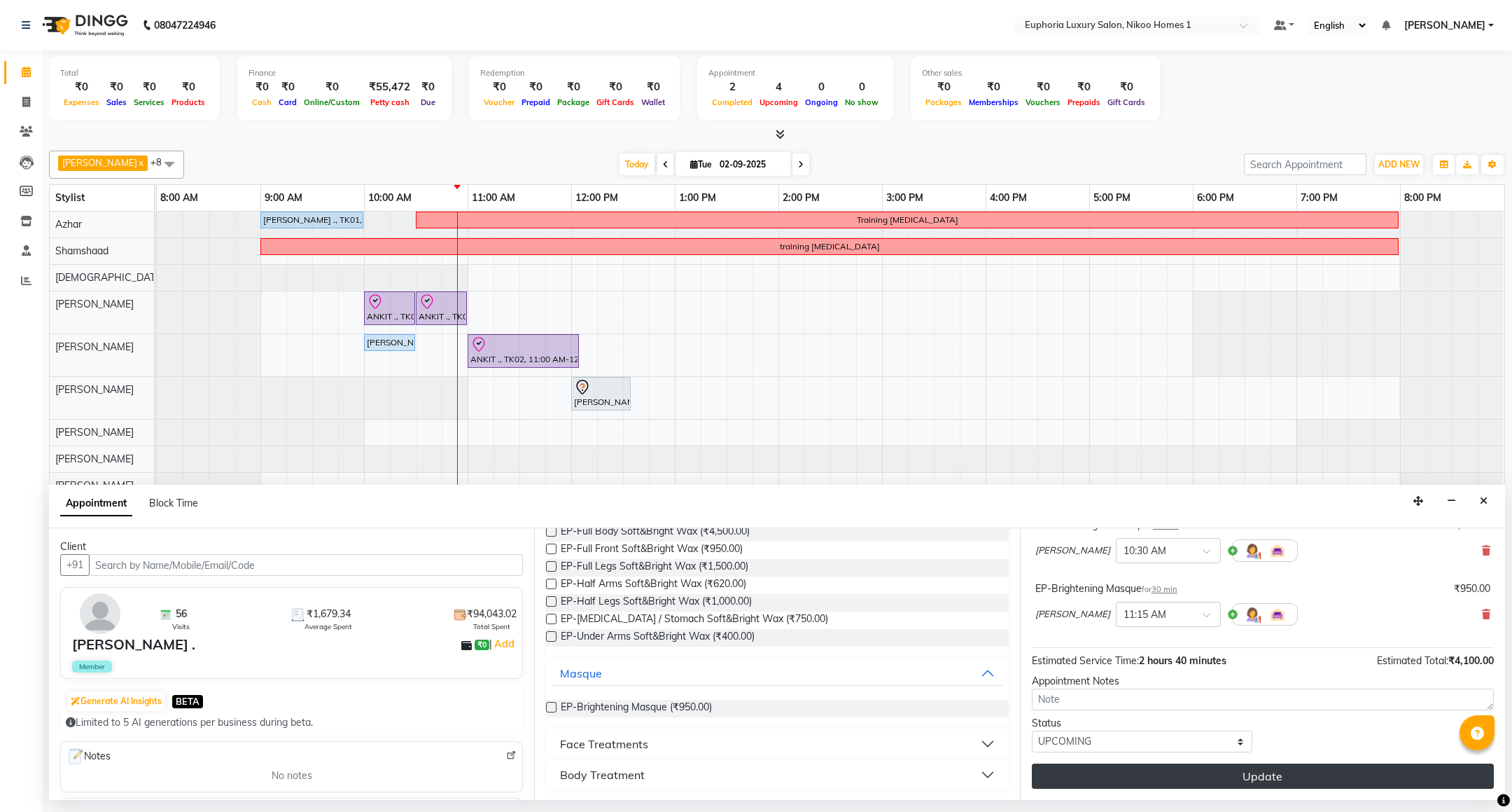
click at [1191, 776] on button "Update" at bounding box center [1263, 776] width 462 height 25
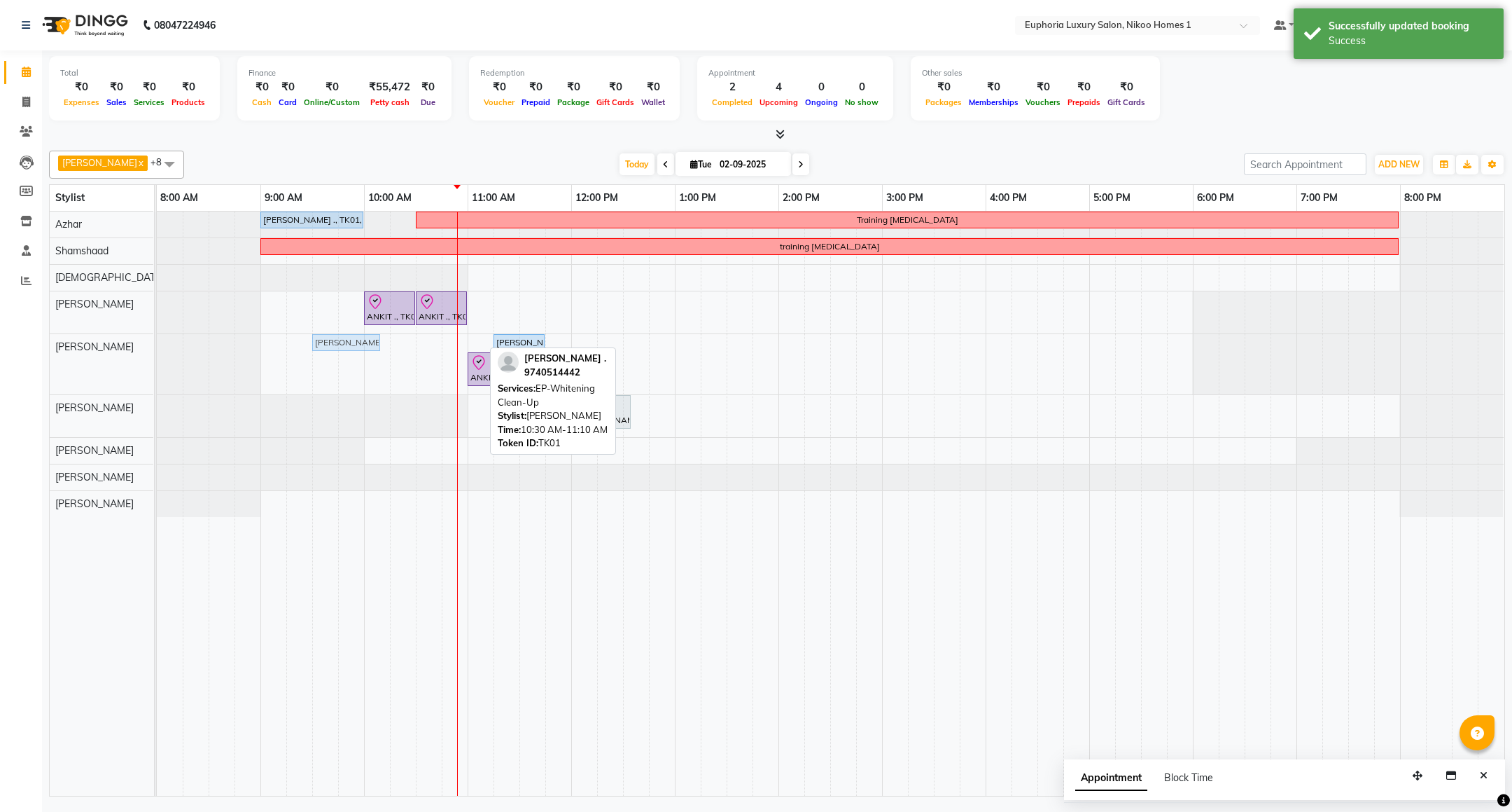
drag, startPoint x: 441, startPoint y: 340, endPoint x: 348, endPoint y: 345, distance: 93.1
click at [157, 345] on div "[PERSON_NAME] ., TK01, 10:30 AM-11:10 AM, EP-[MEDICAL_DATA] Clean-Up [PERSON_NA…" at bounding box center [157, 363] width 0 height 60
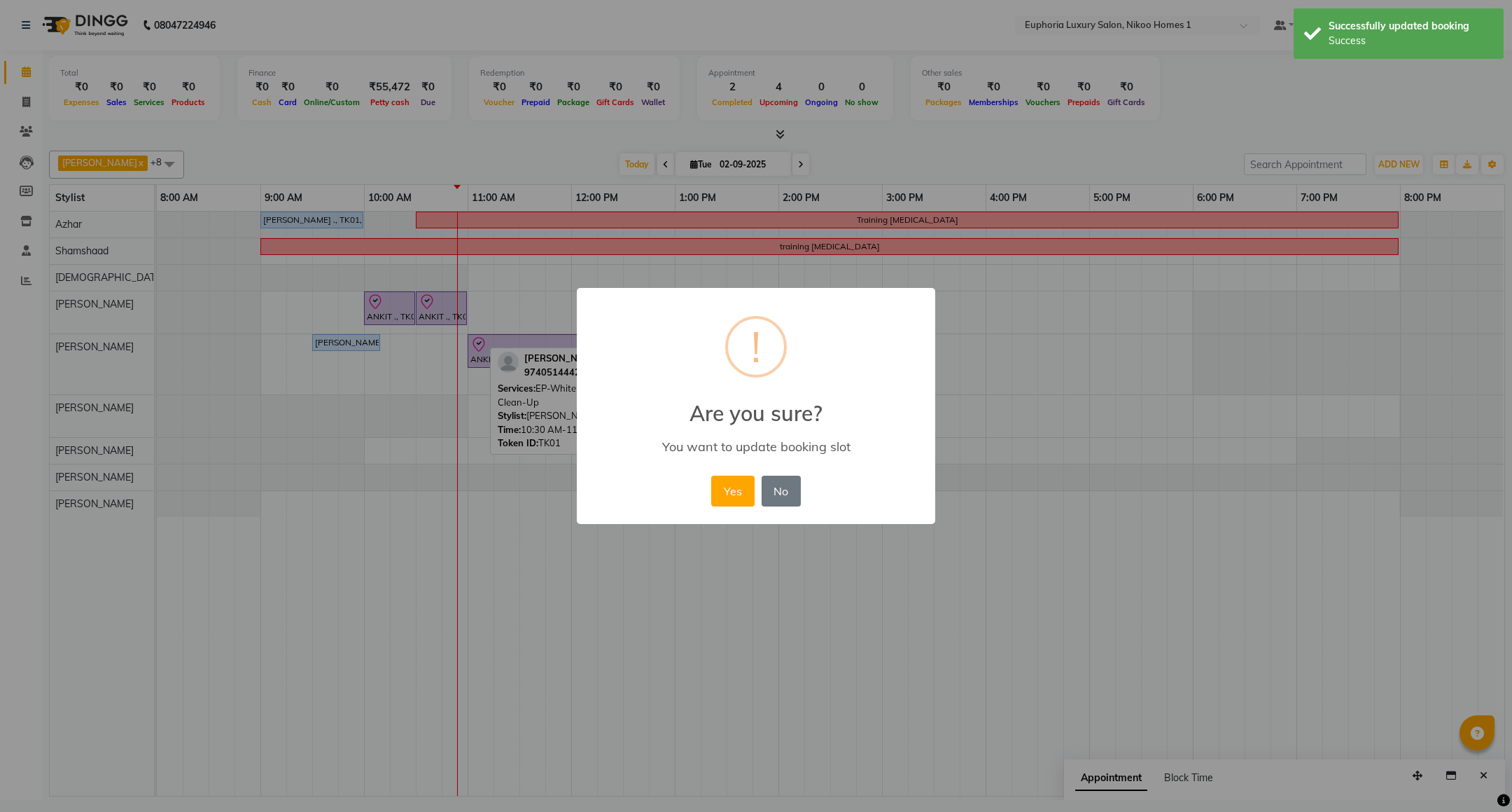
click at [717, 488] on button "Yes" at bounding box center [733, 490] width 43 height 31
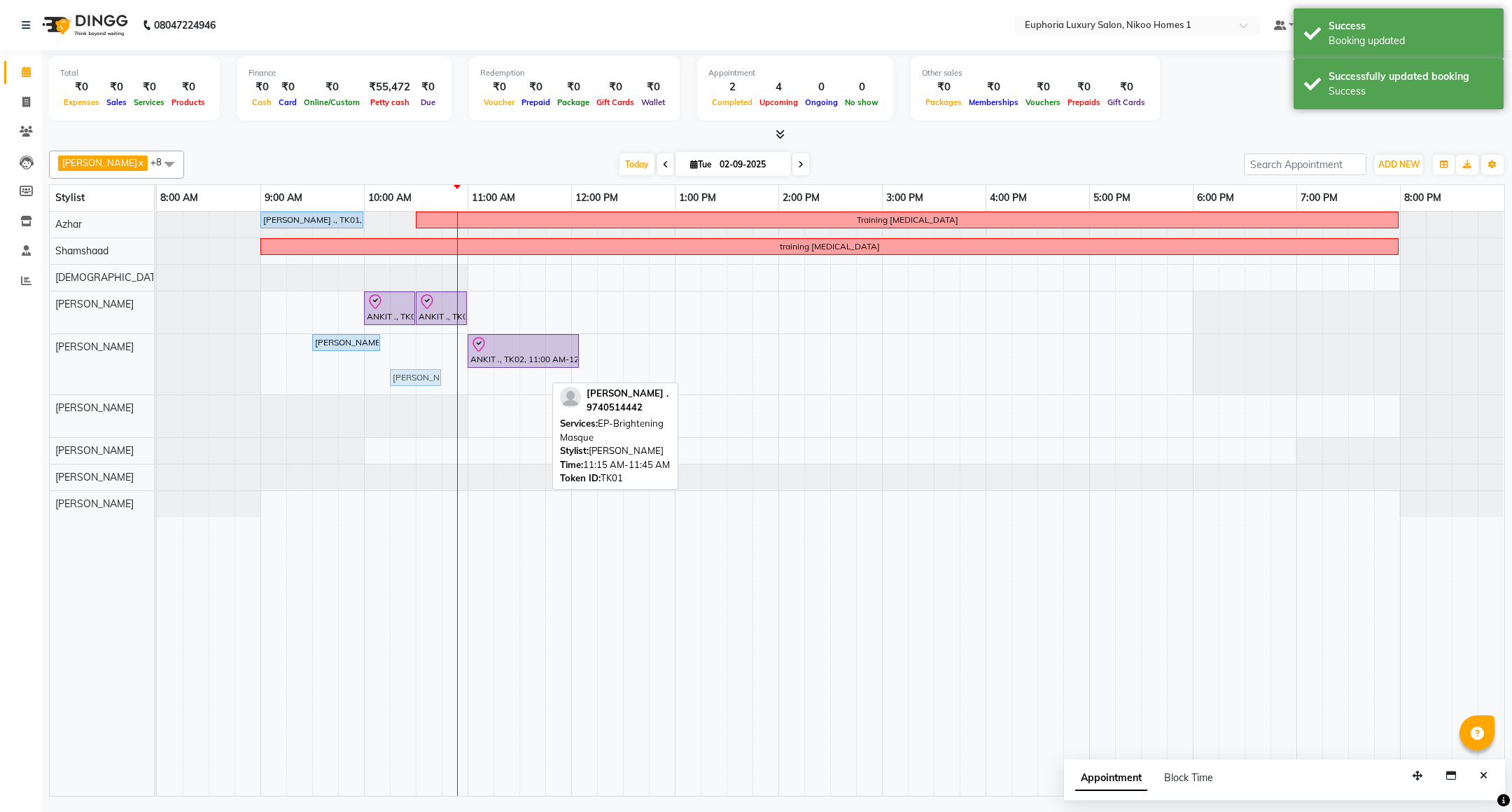
drag, startPoint x: 529, startPoint y: 383, endPoint x: 429, endPoint y: 355, distance: 103.8
click at [429, 355] on div "[PERSON_NAME] ., TK01, 09:00 AM-10:00 AM, EP-Artistic Cut - Creative Stylist Tr…" at bounding box center [830, 503] width 1348 height 584
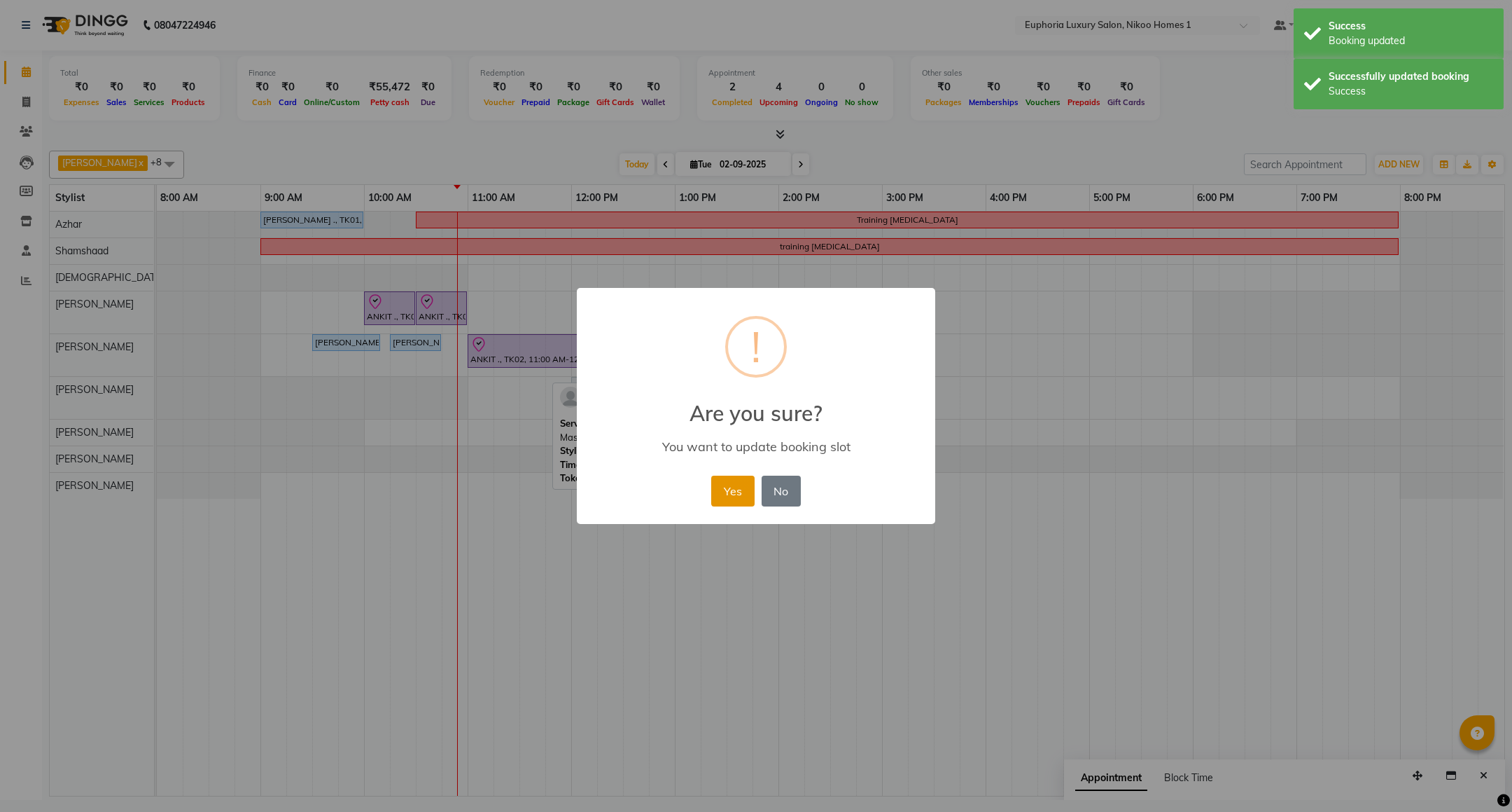
click at [740, 481] on button "Yes" at bounding box center [733, 490] width 43 height 31
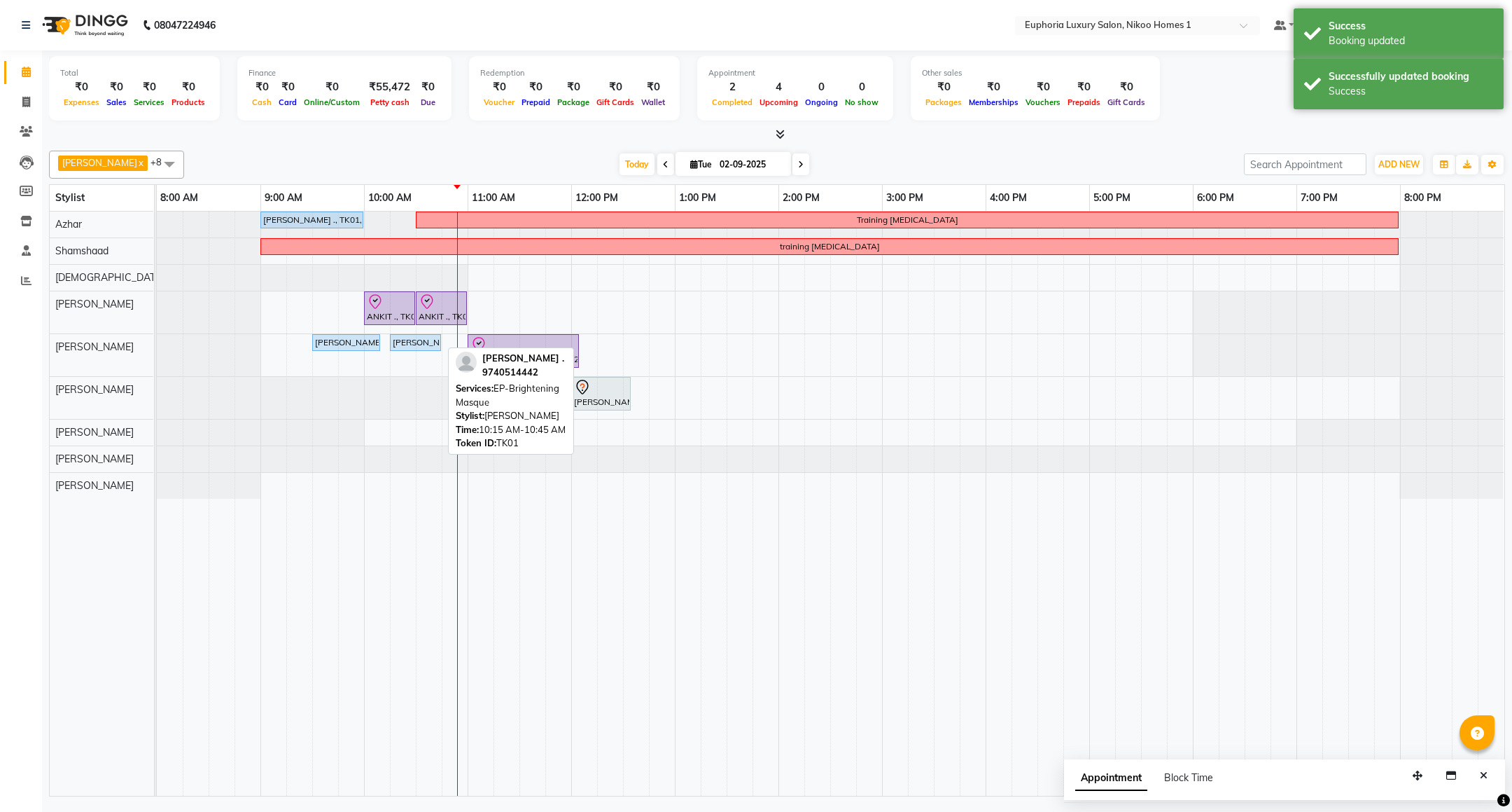
click at [422, 343] on div "[PERSON_NAME] ., TK01, 10:15 AM-10:45 AM, EP-Brightening Masque" at bounding box center [415, 343] width 48 height 13
select select "5"
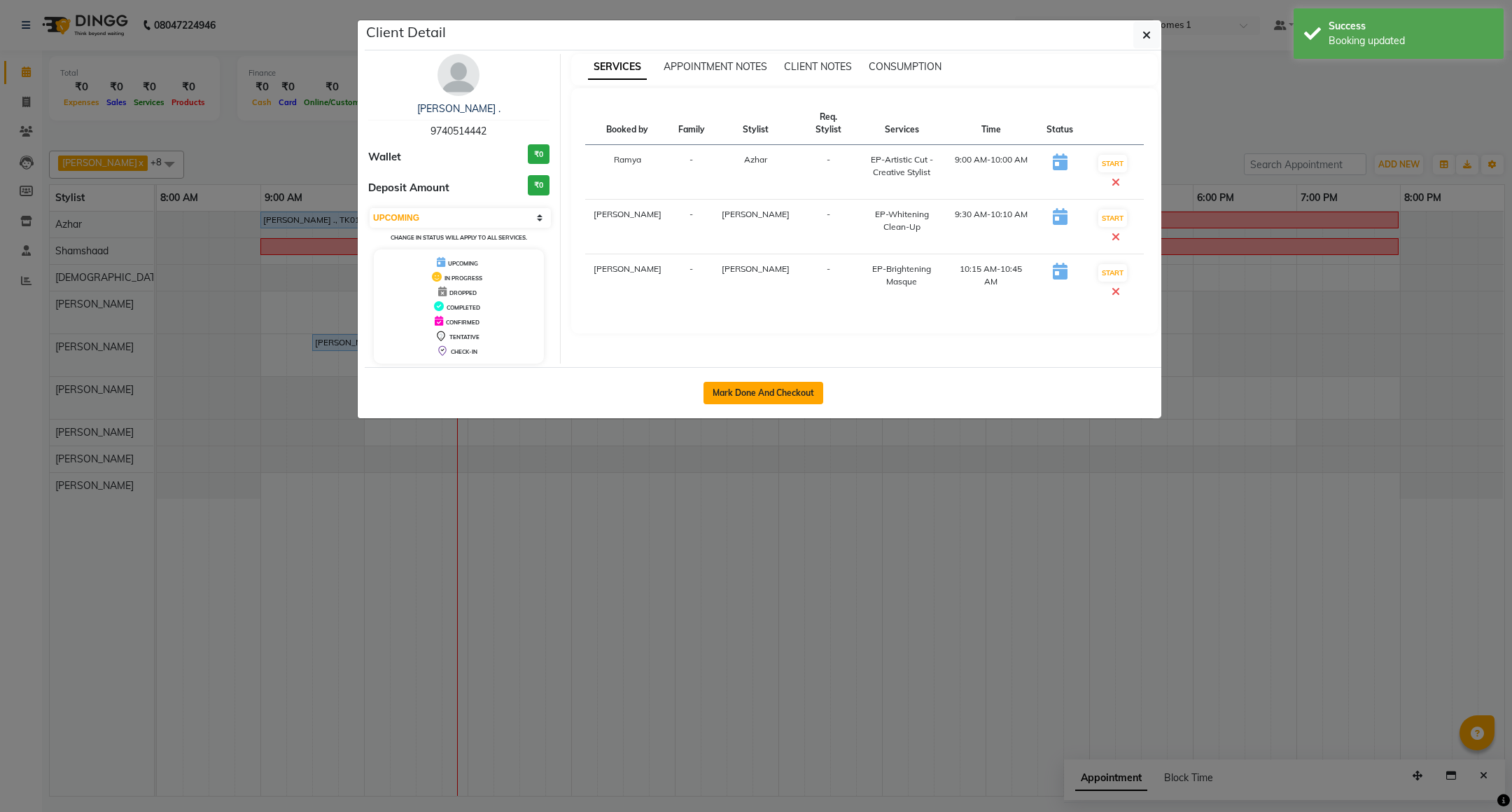
click at [759, 396] on button "Mark Done And Checkout" at bounding box center [762, 393] width 120 height 22
select select "service"
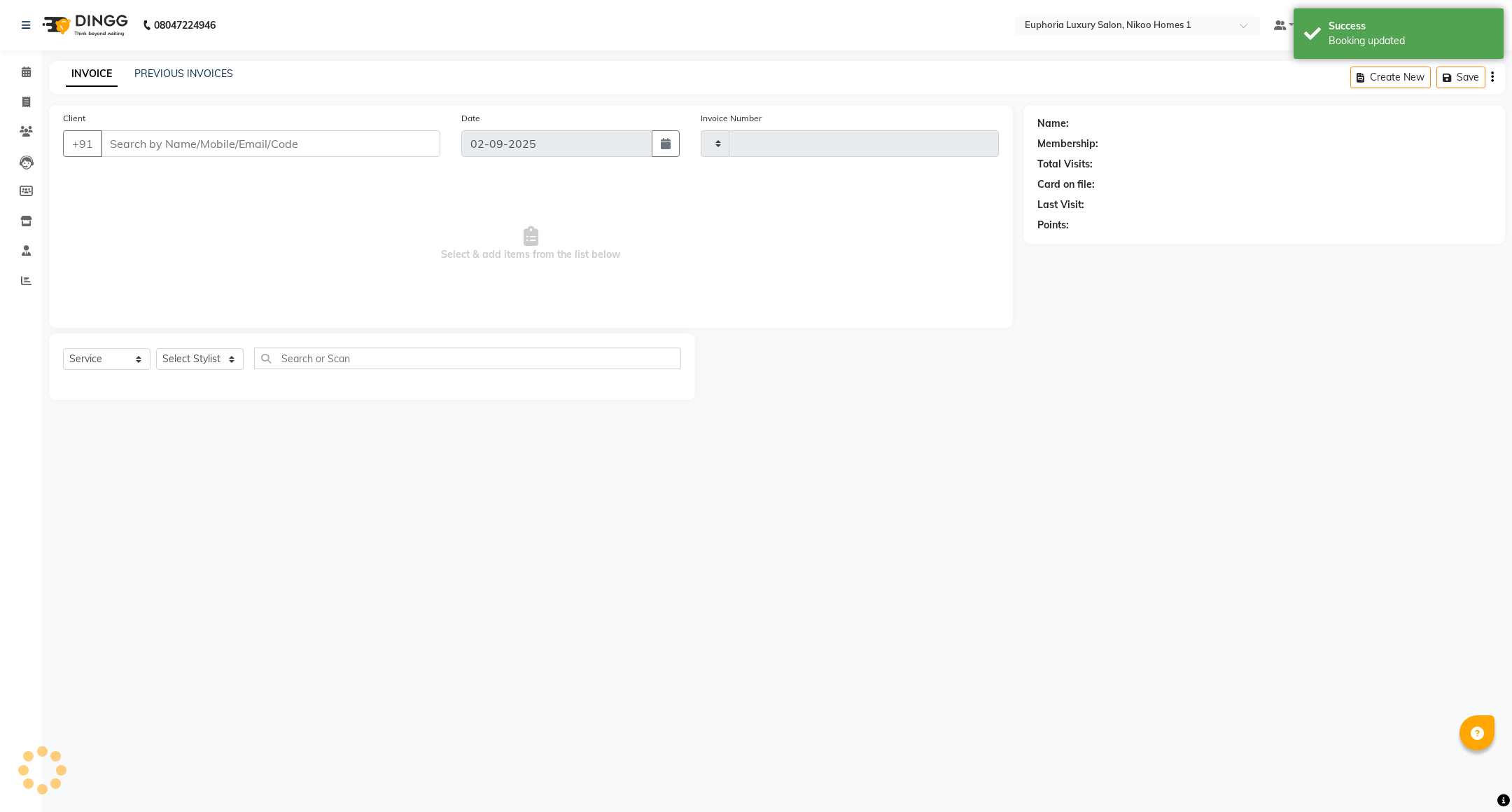
type input "3743"
select select "7987"
type input "97******42"
select select "81452"
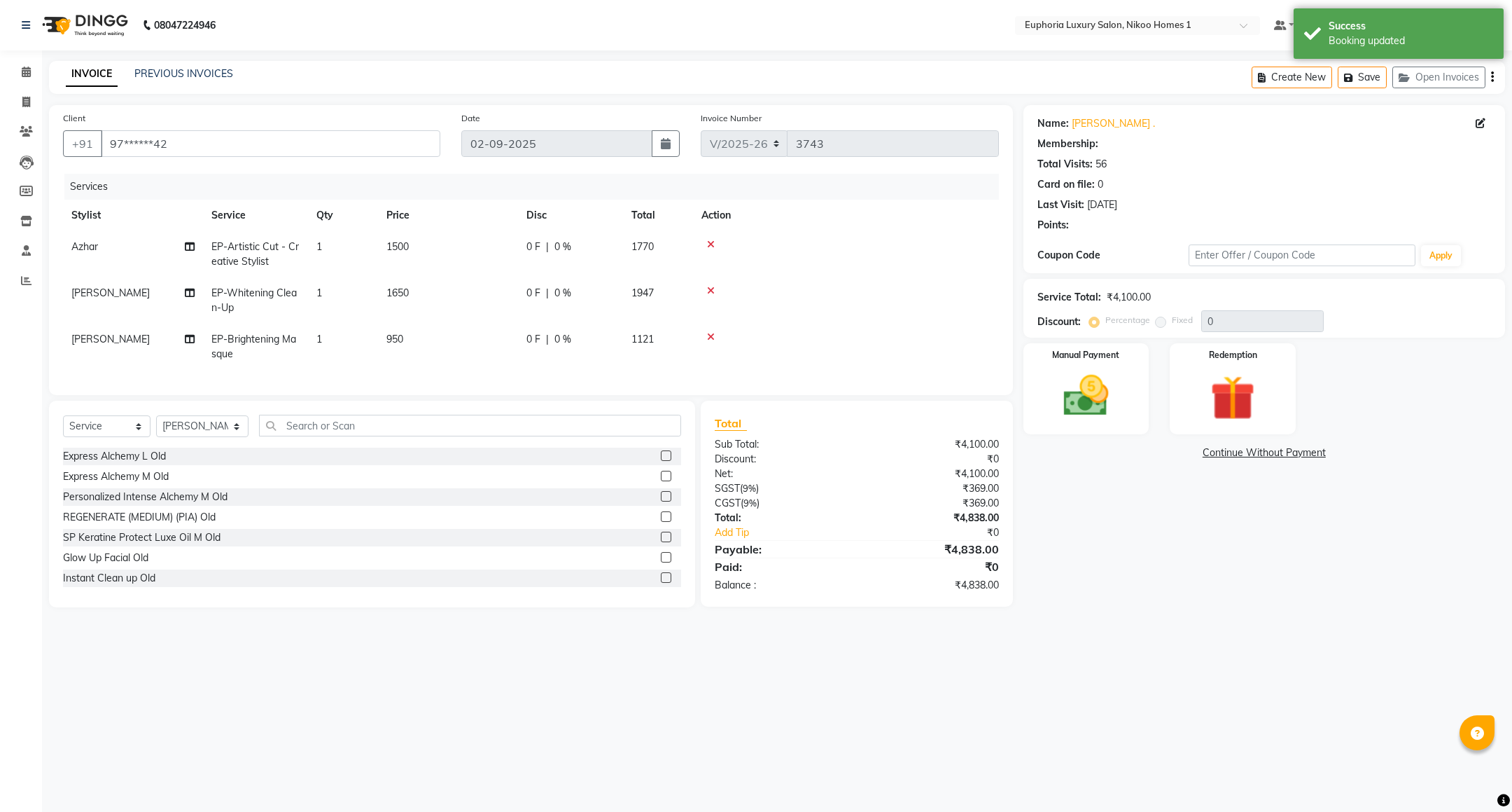
select select "2: Object"
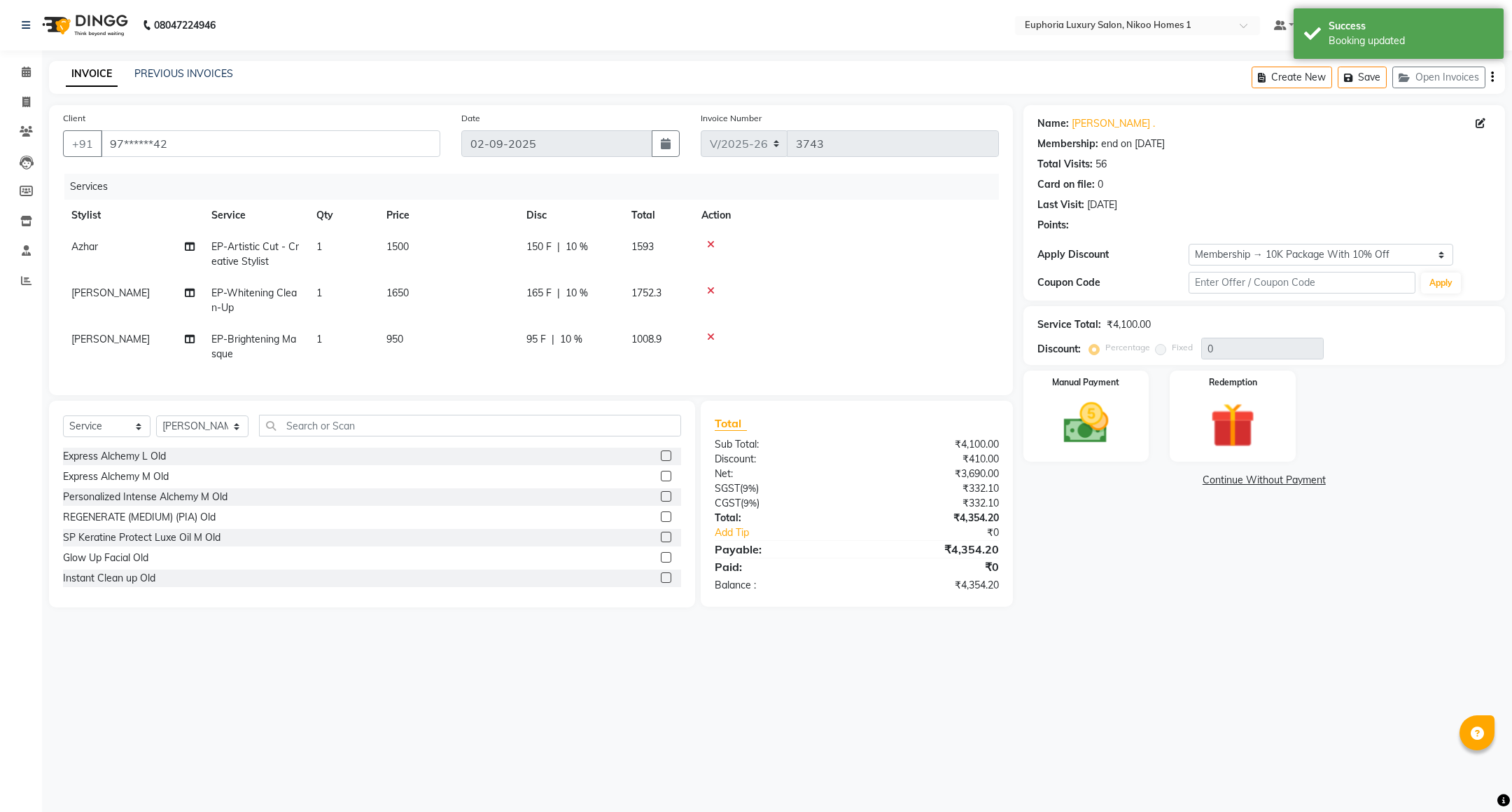
type input "10"
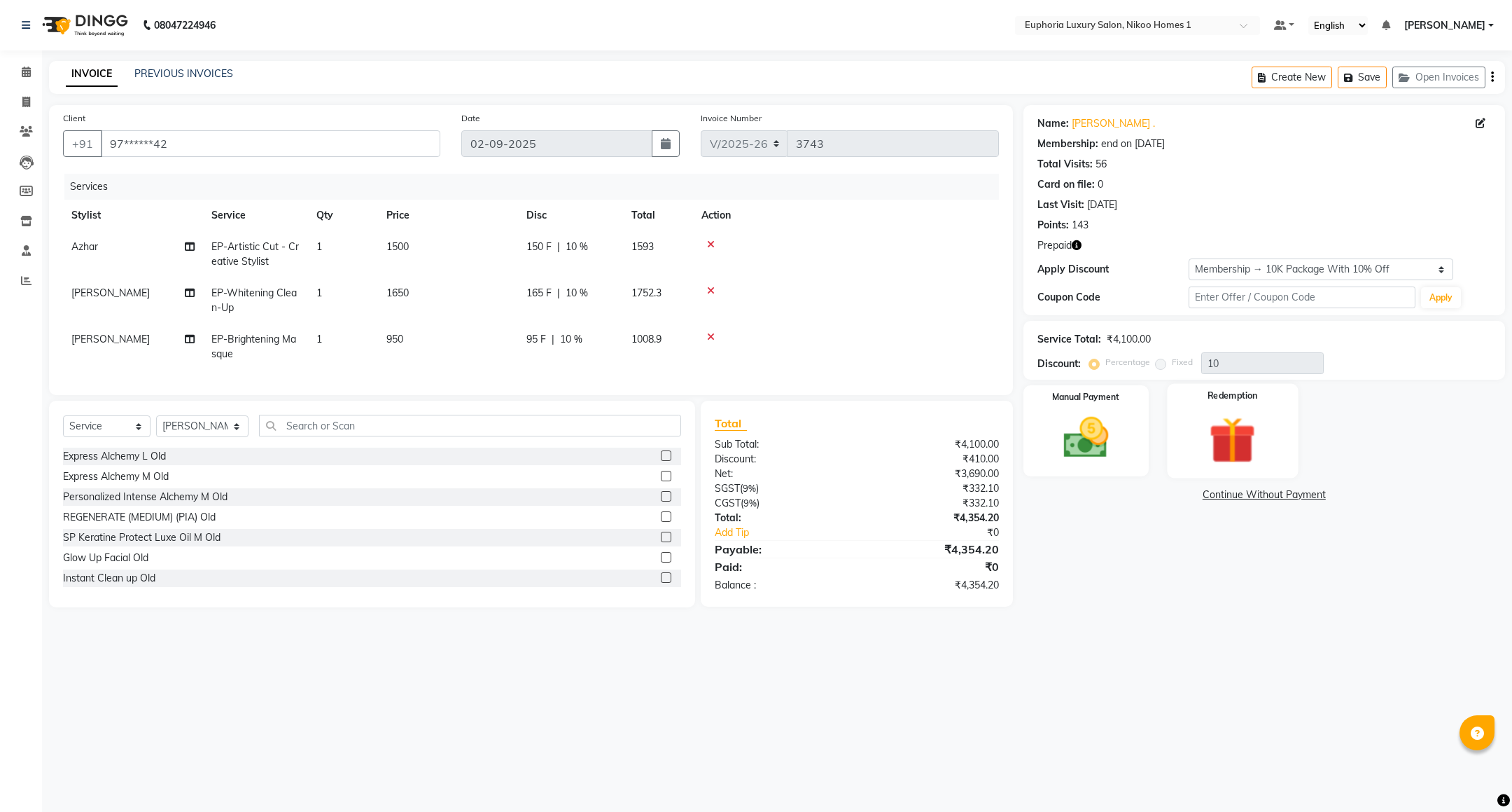
click at [1227, 440] on img at bounding box center [1233, 440] width 76 height 58
click at [1233, 492] on span "Prepaid 2" at bounding box center [1233, 496] width 45 height 16
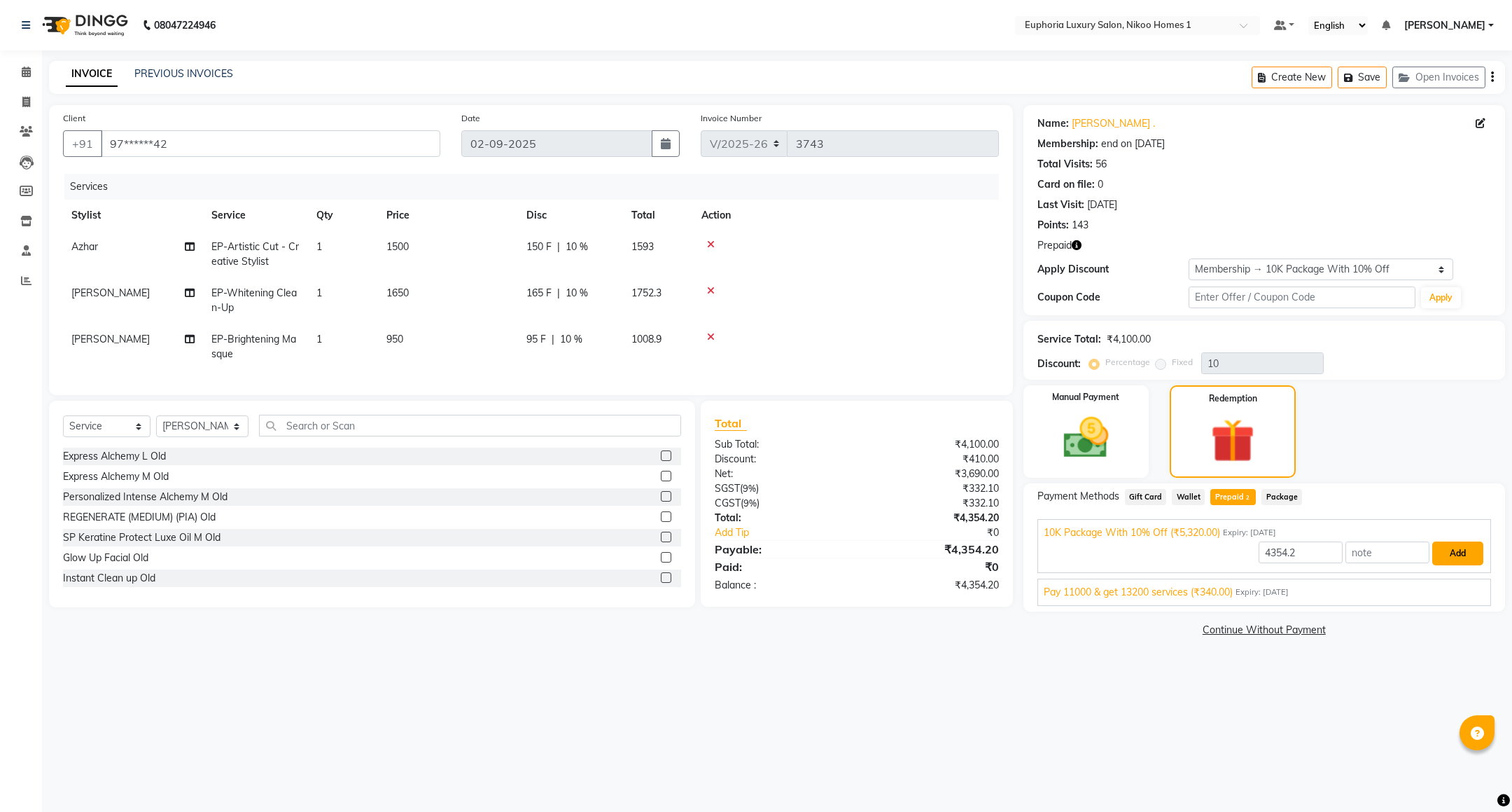
click at [1466, 549] on button "Add" at bounding box center [1457, 553] width 51 height 24
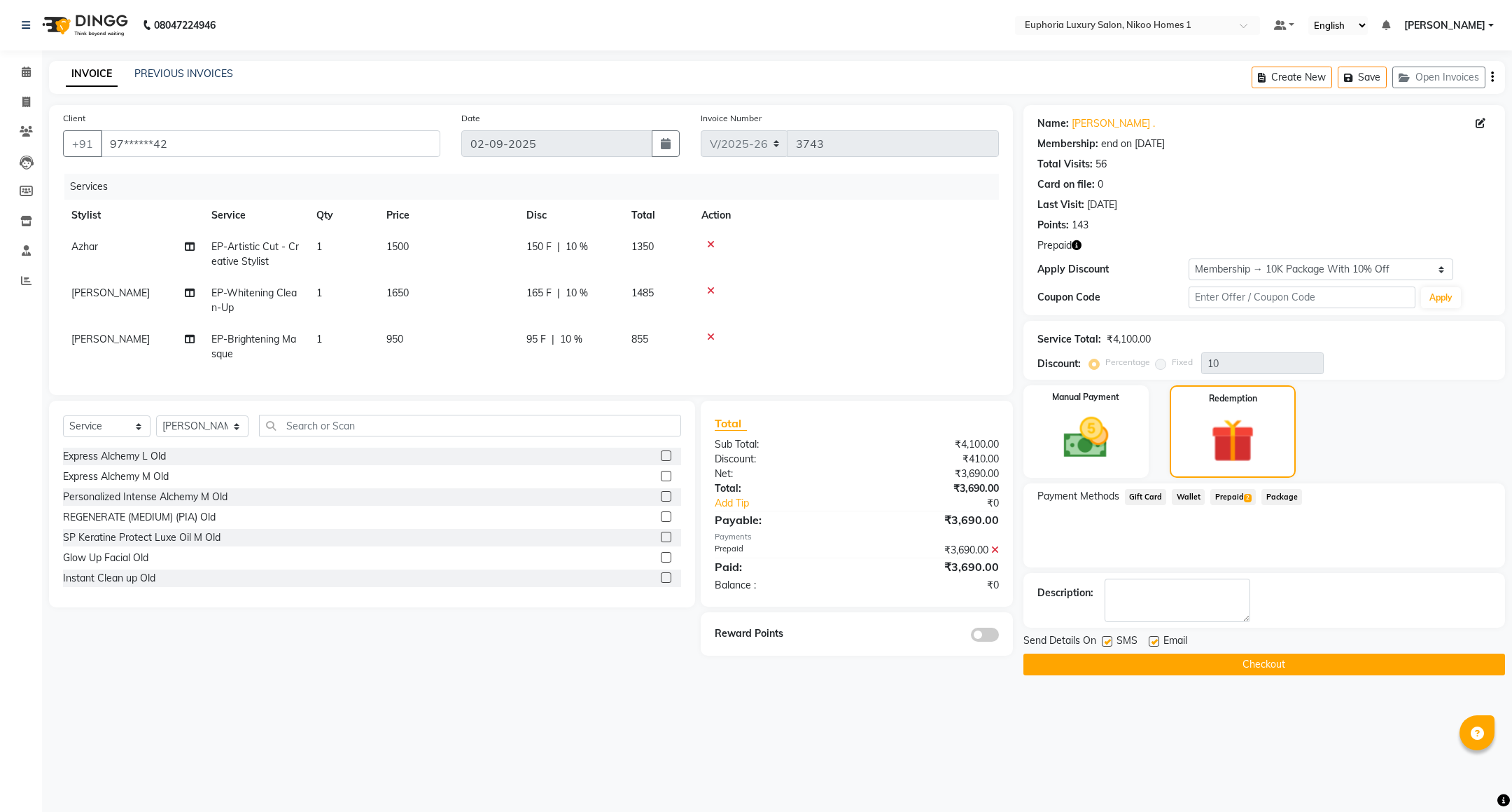
click at [1205, 665] on button "Checkout" at bounding box center [1265, 664] width 482 height 21
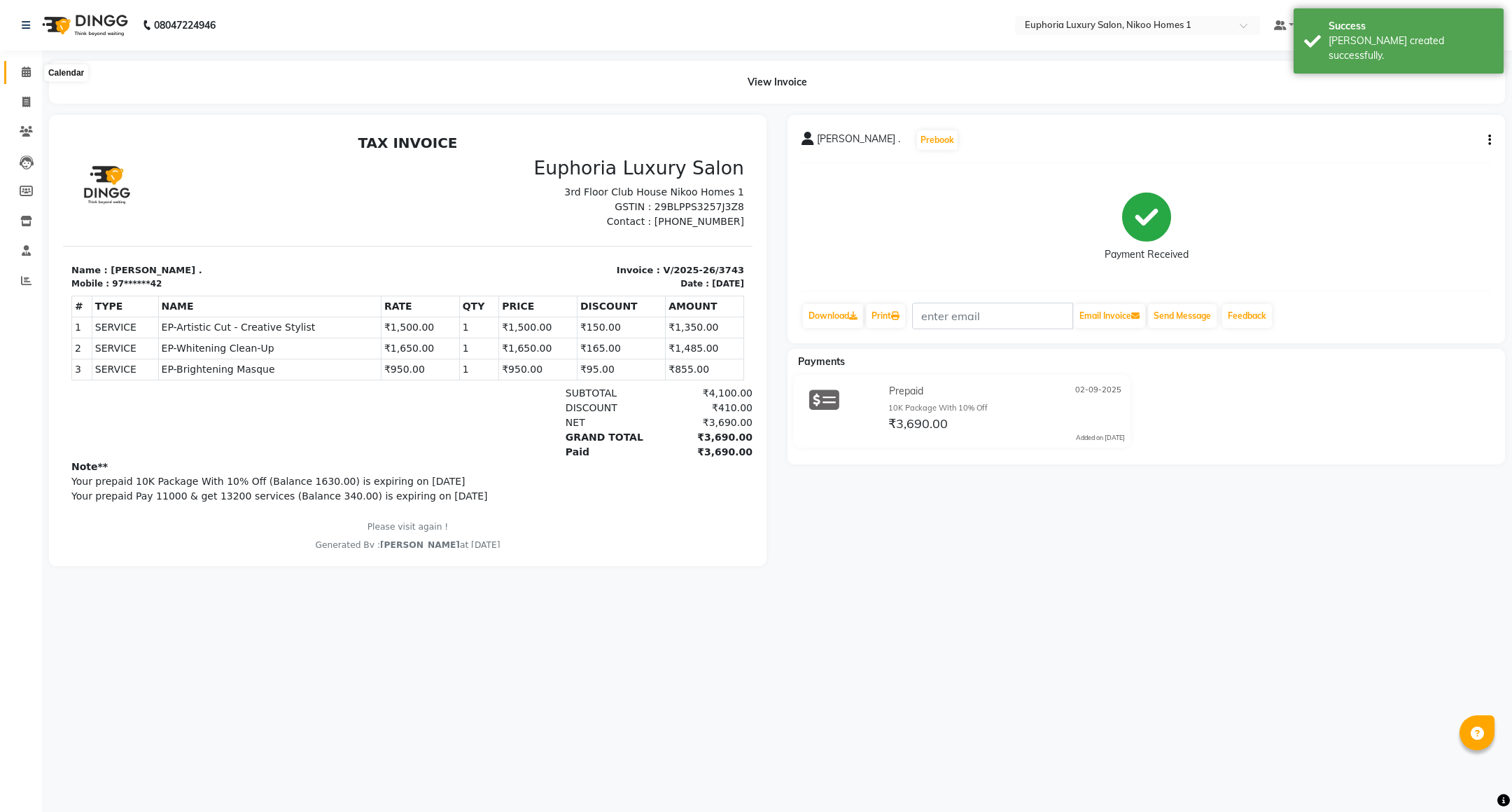
click at [21, 73] on icon at bounding box center [26, 71] width 9 height 10
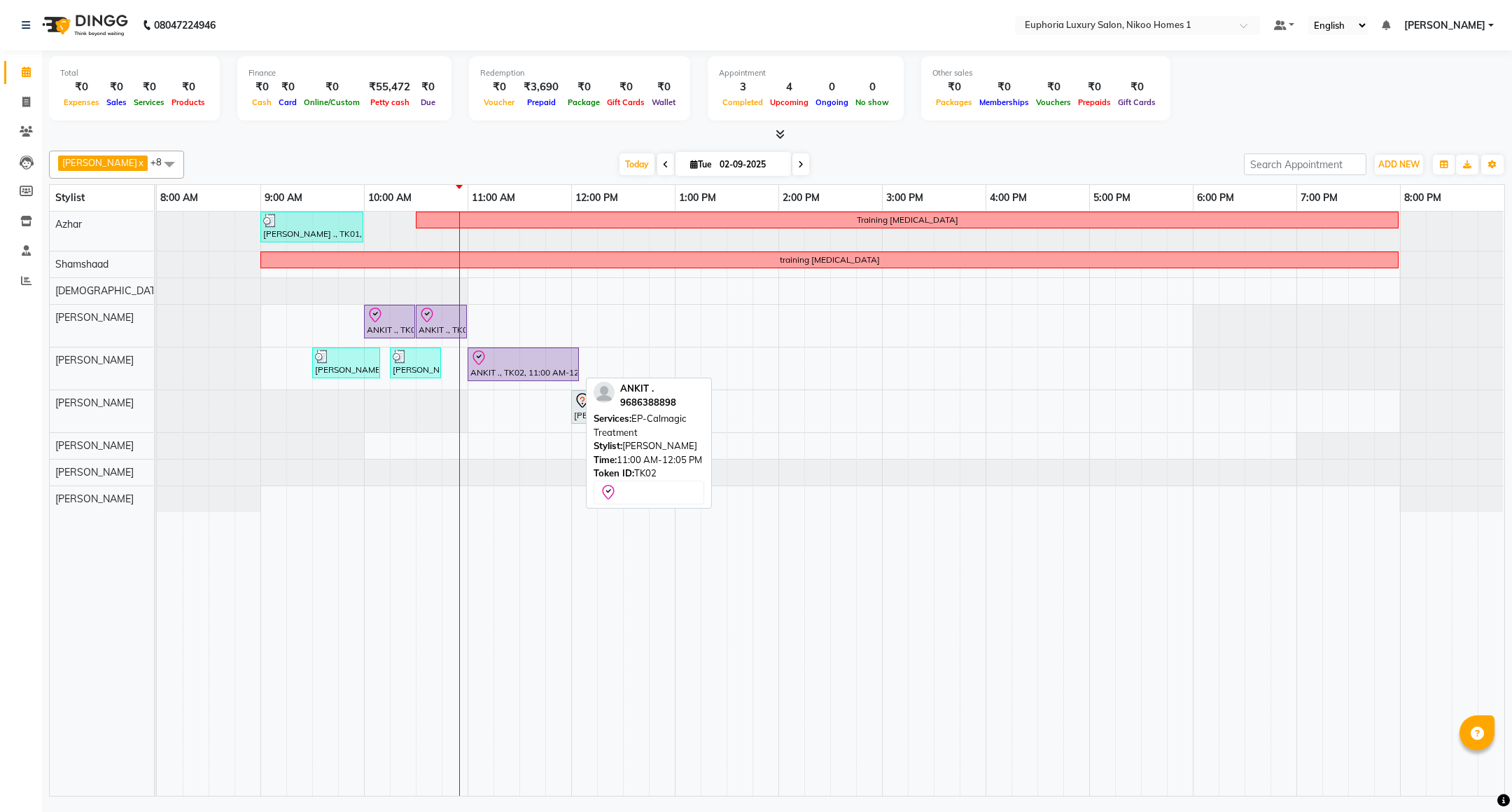
click at [557, 358] on div at bounding box center [523, 358] width 106 height 17
select select "8"
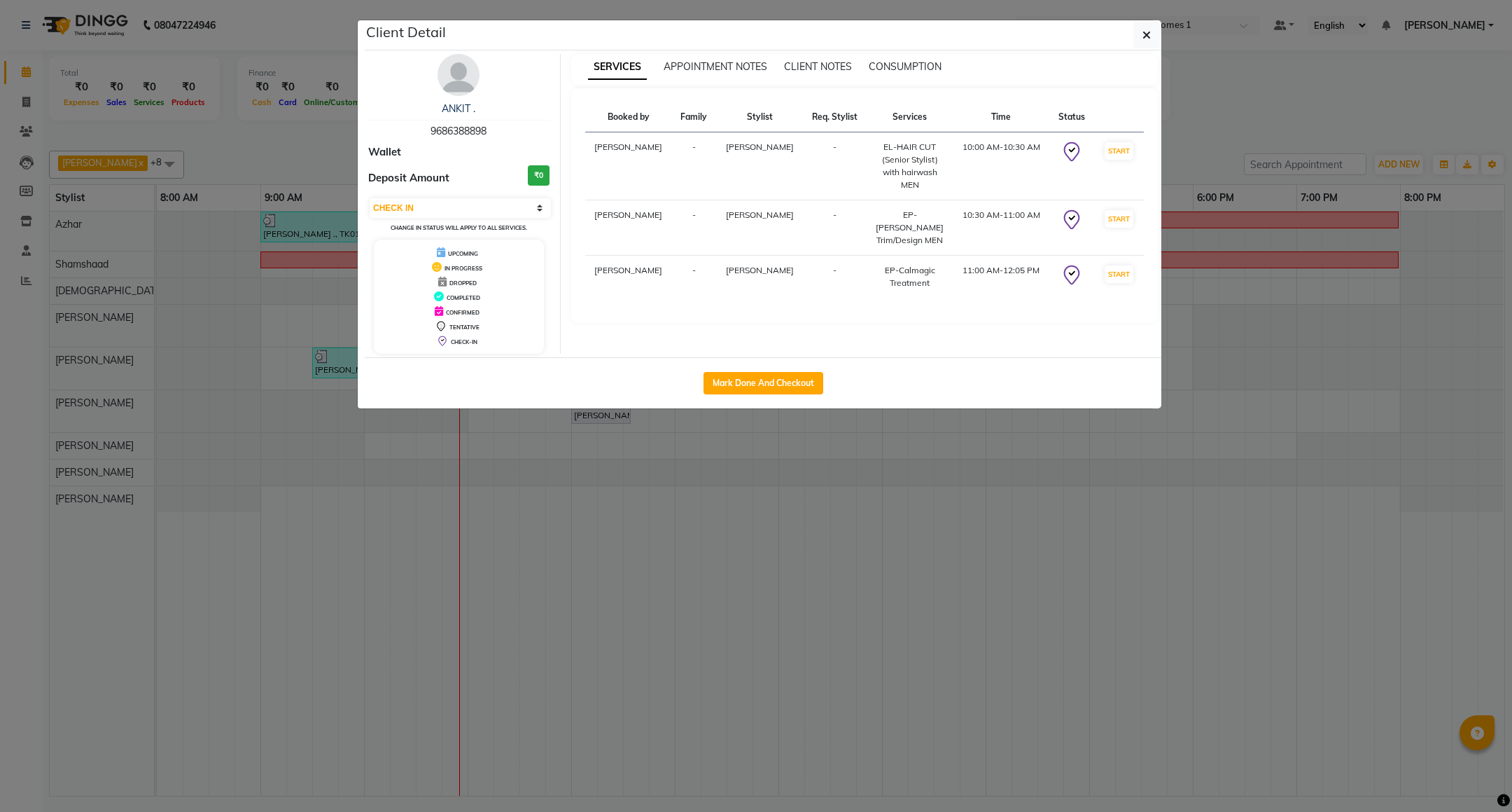
click at [458, 103] on div "ANKIT ." at bounding box center [459, 109] width 182 height 15
click at [462, 111] on link "ANKIT ." at bounding box center [459, 108] width 33 height 13
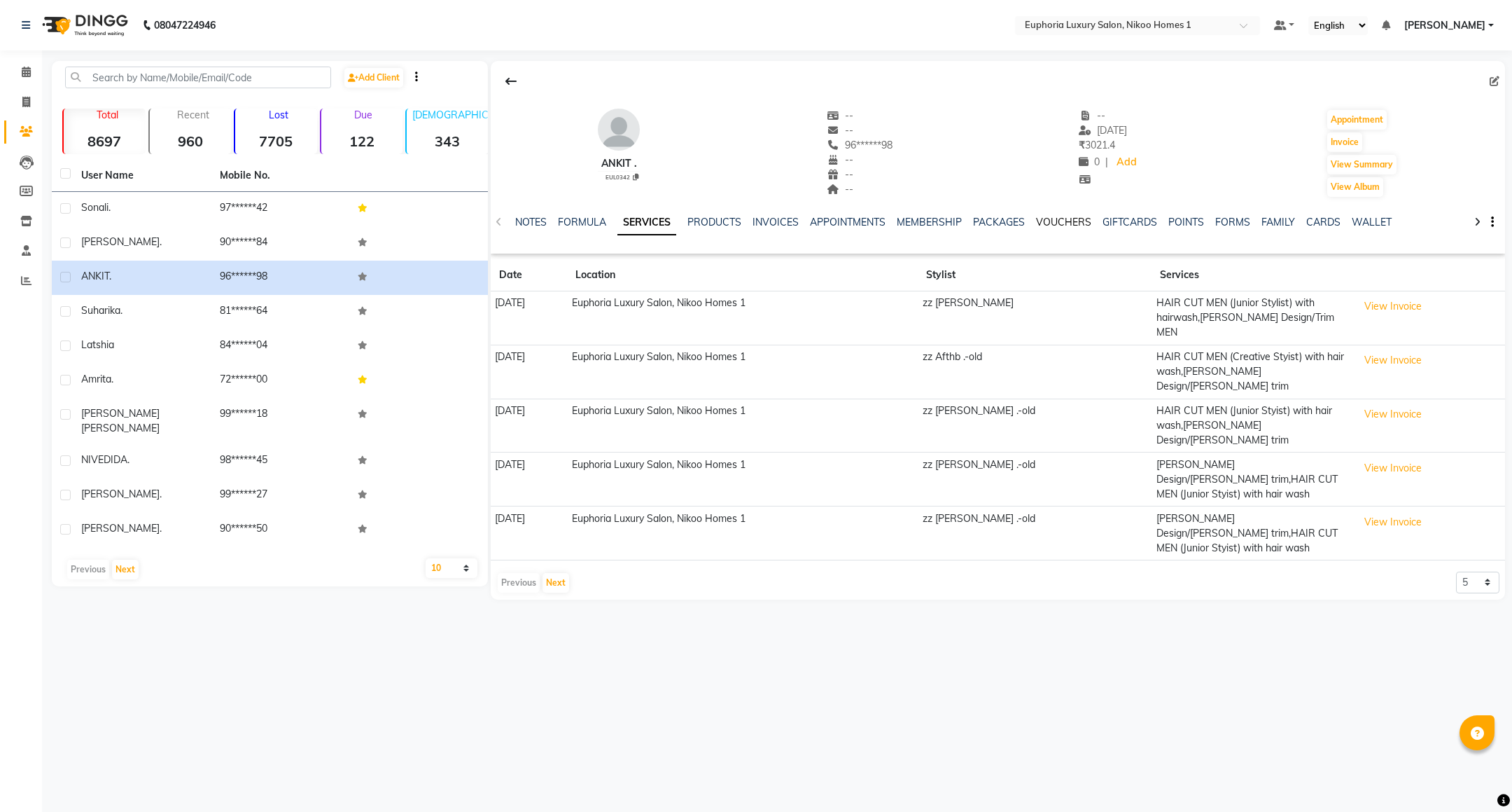
click at [1051, 225] on link "VOUCHERS" at bounding box center [1064, 222] width 56 height 13
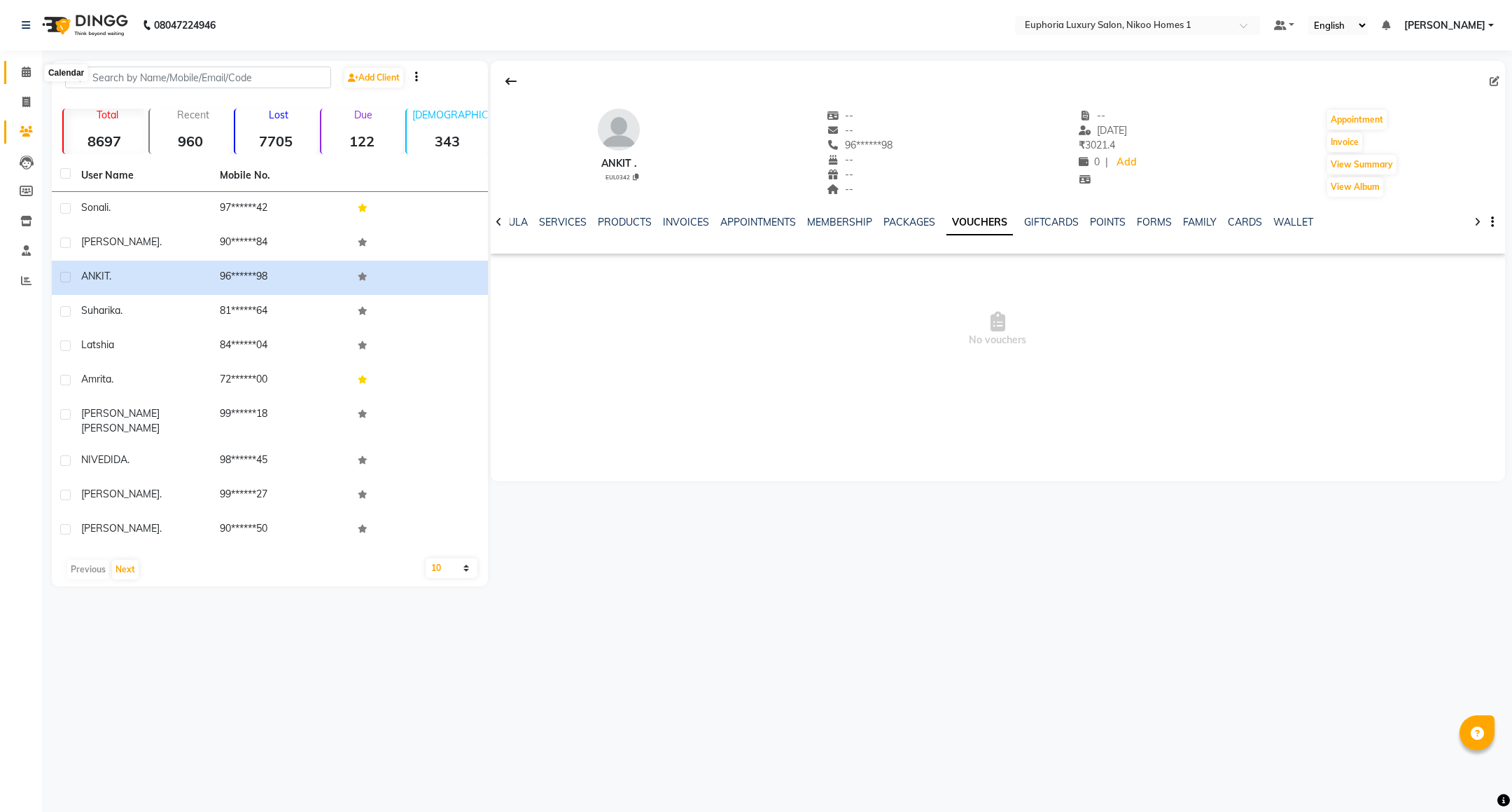
click at [16, 68] on span at bounding box center [26, 72] width 24 height 16
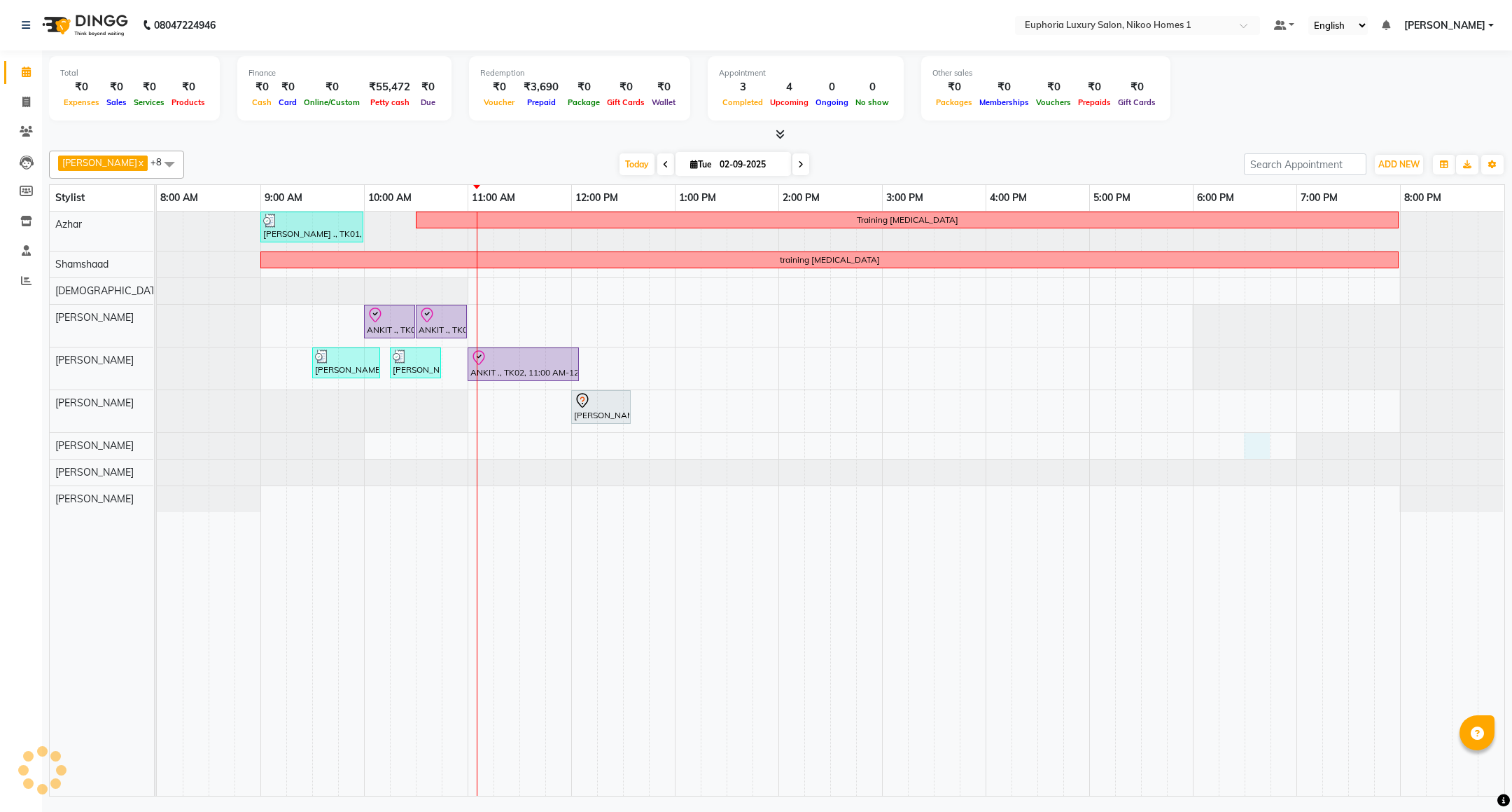
click at [1251, 449] on div "[PERSON_NAME] ., TK01, 09:00 AM-10:00 AM, EP-Artistic Cut - Creative Stylist Tr…" at bounding box center [830, 503] width 1348 height 584
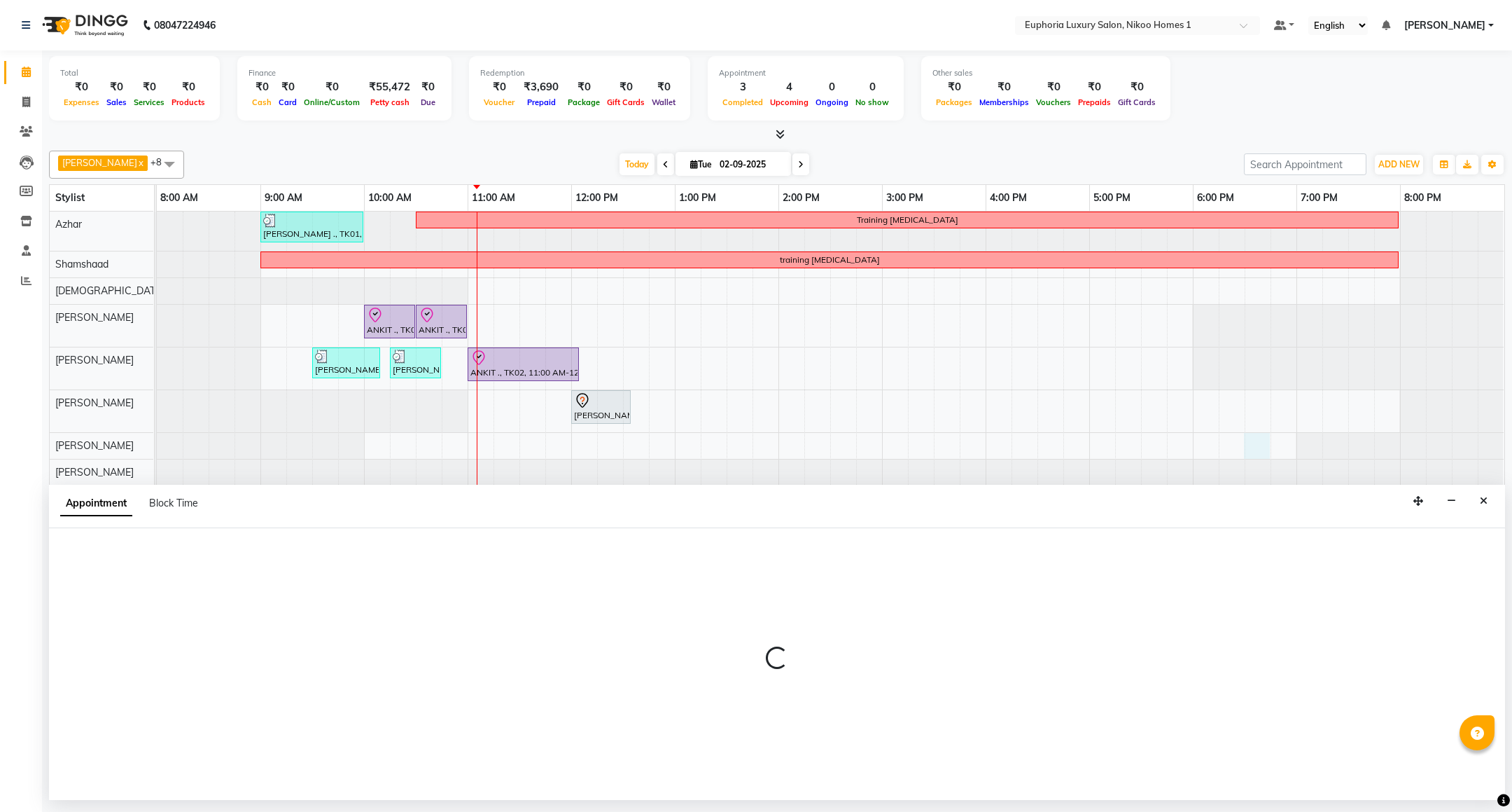
select select "86001"
select select "tentative"
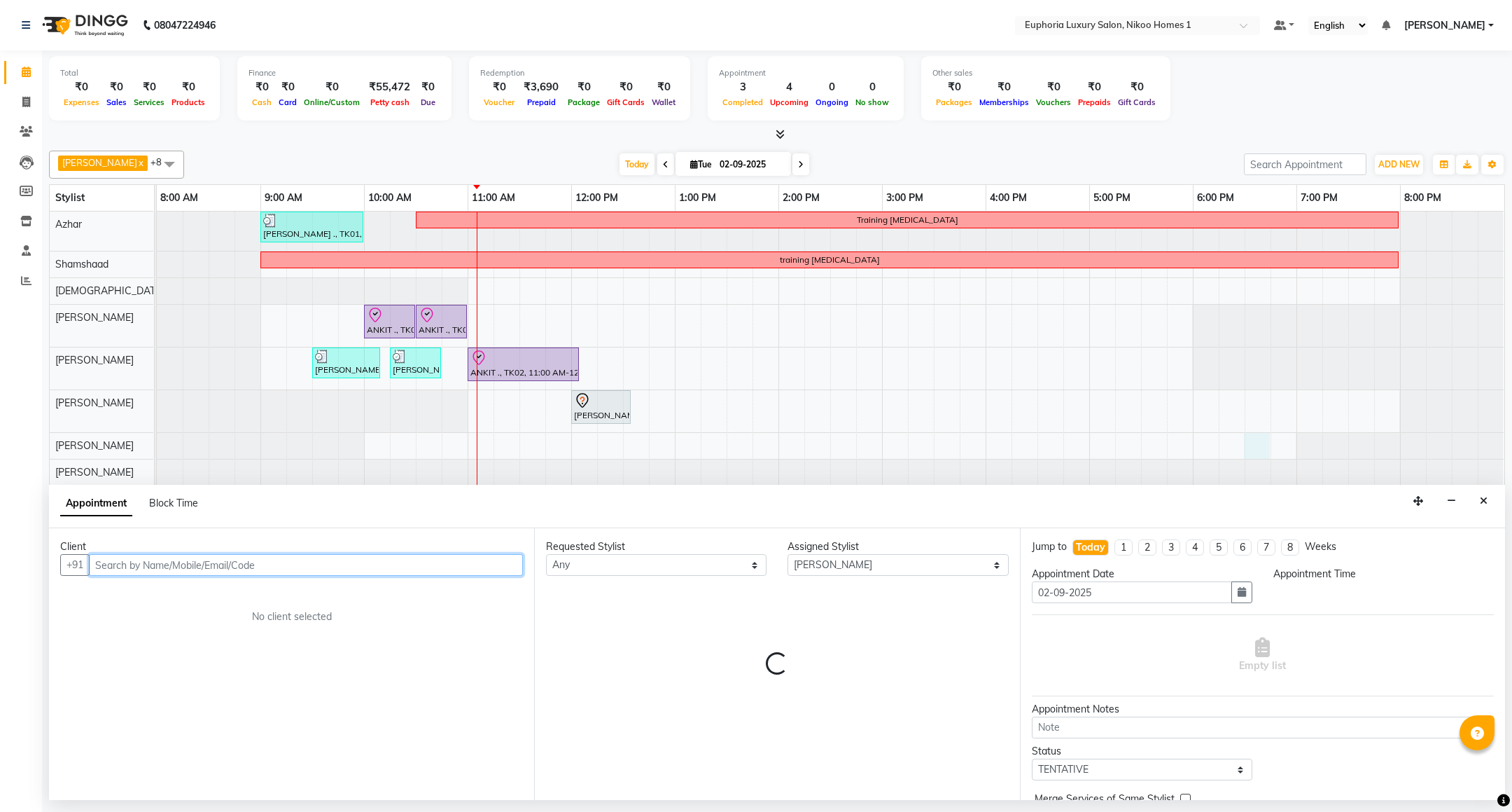
select select "1110"
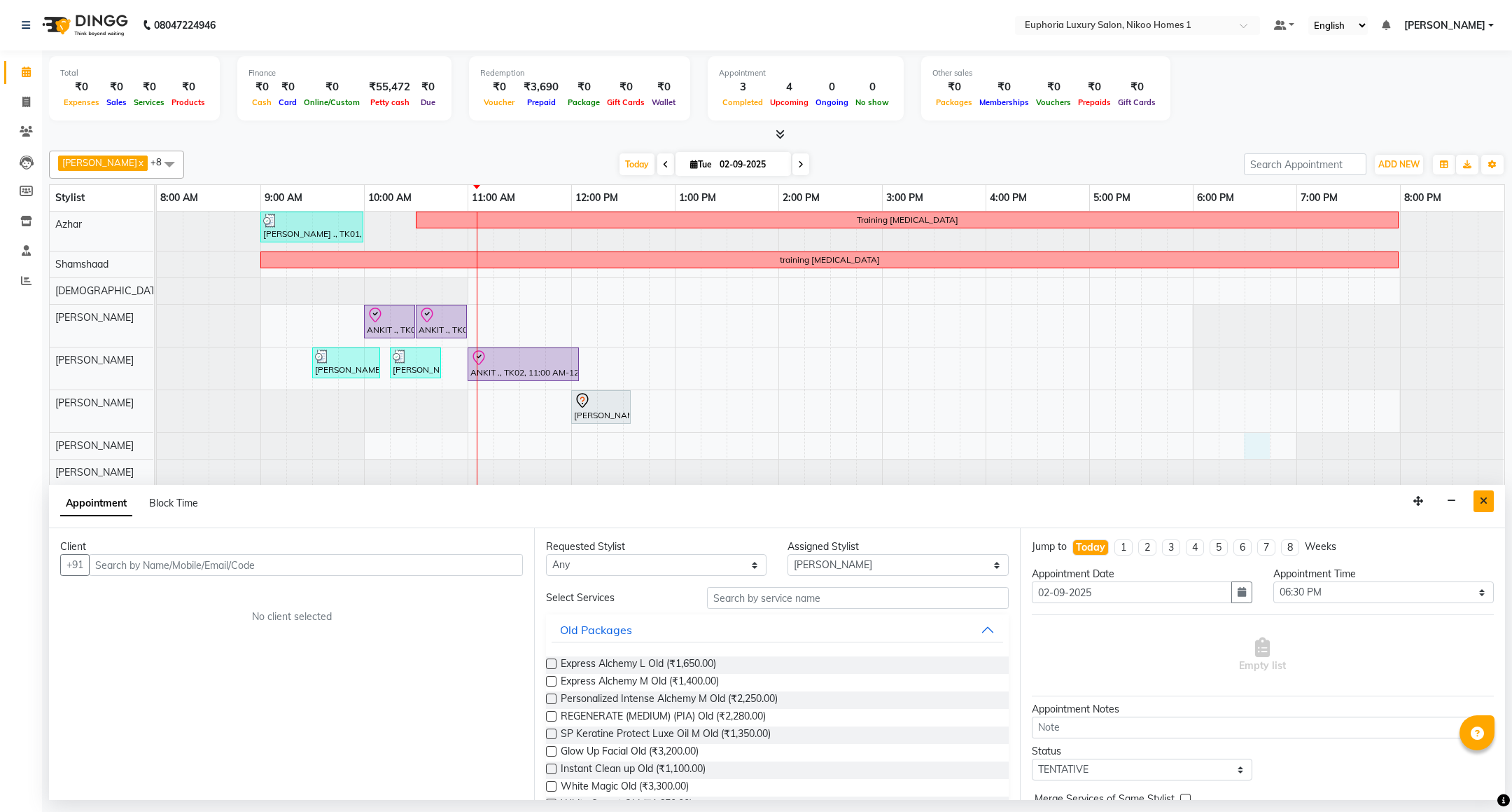
click at [1487, 501] on icon "Close" at bounding box center [1483, 501] width 7 height 10
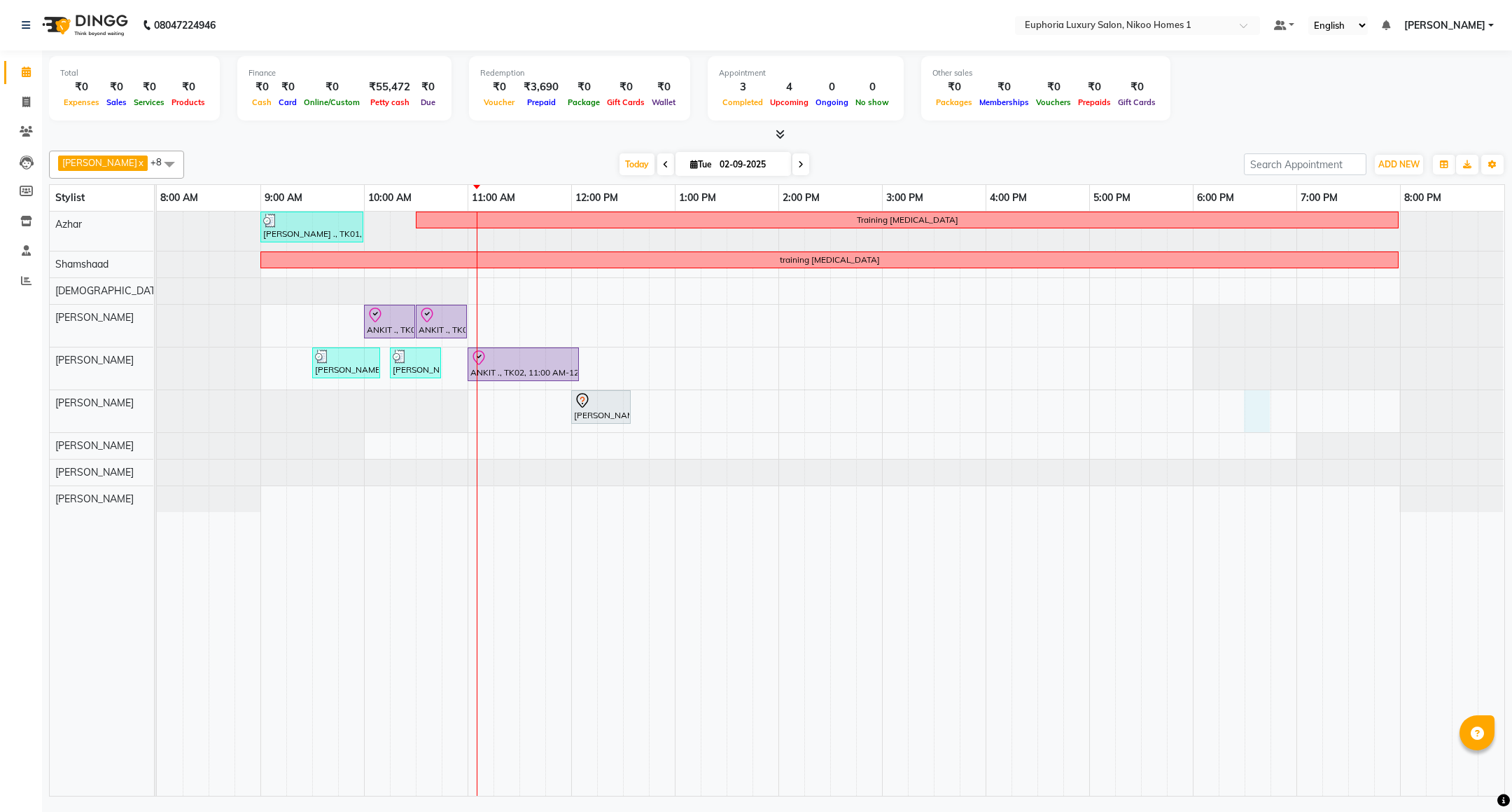
click at [1254, 414] on div "[PERSON_NAME] ., TK01, 09:00 AM-10:00 AM, EP-Artistic Cut - Creative Stylist Tr…" at bounding box center [830, 503] width 1348 height 584
select select "74089"
select select "1110"
select select "tentative"
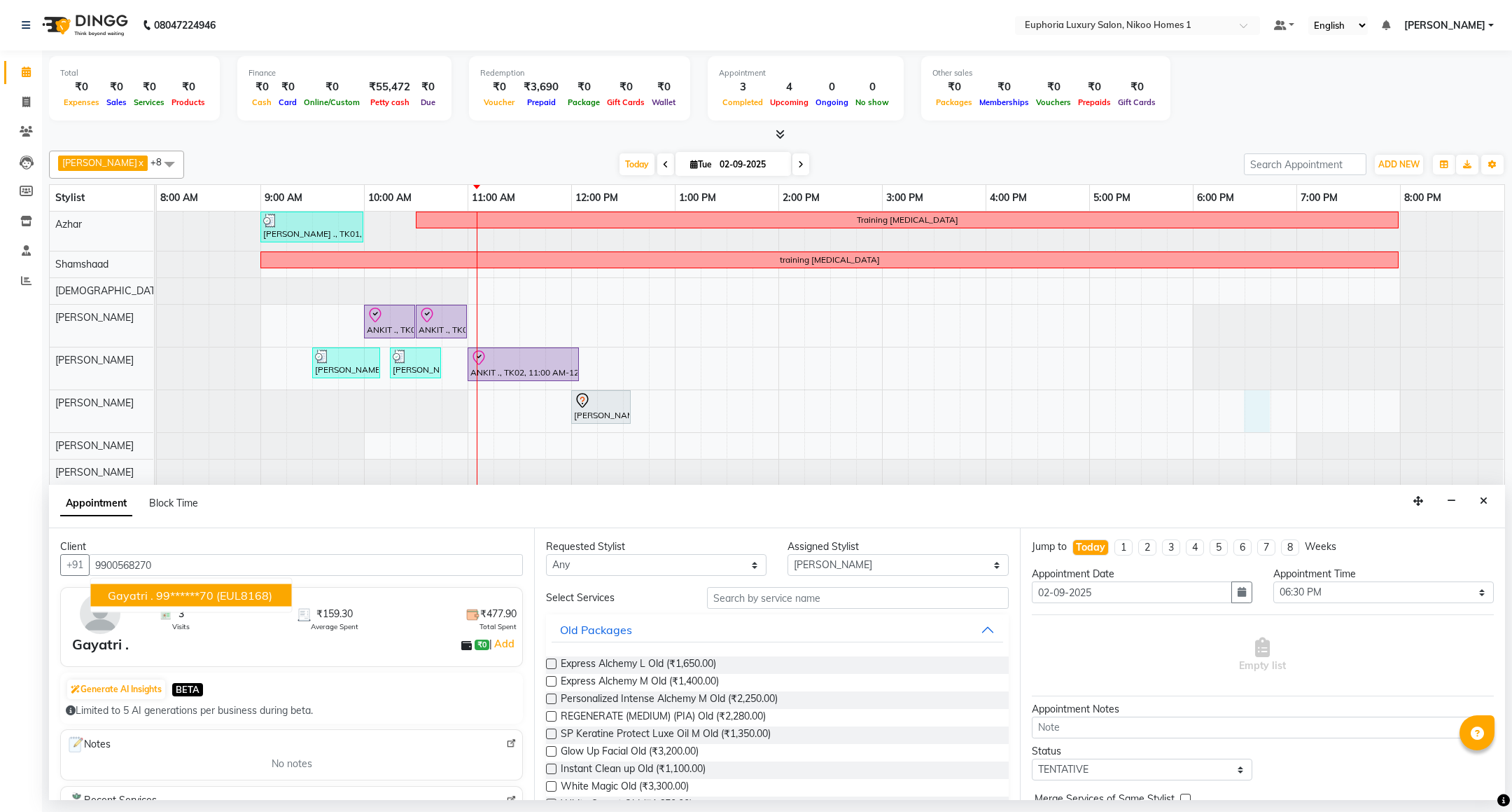
click at [239, 595] on span "(EUL8168)" at bounding box center [244, 595] width 56 height 14
type input "99******70"
click at [733, 605] on input "text" at bounding box center [857, 597] width 301 height 21
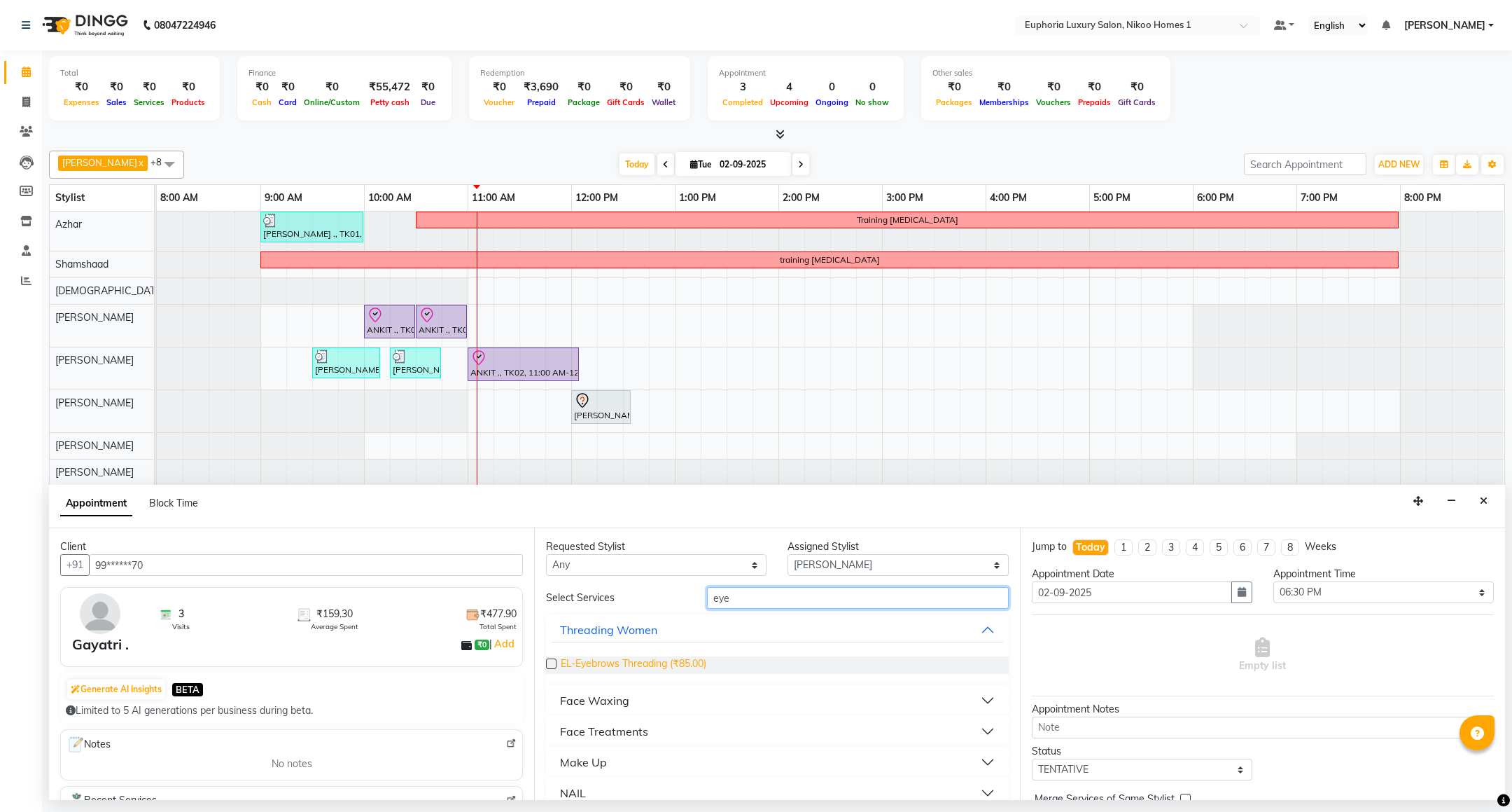
type input "eye"
click at [668, 669] on span "EL-Eyebrows Threading (₹85.00)" at bounding box center [633, 665] width 145 height 18
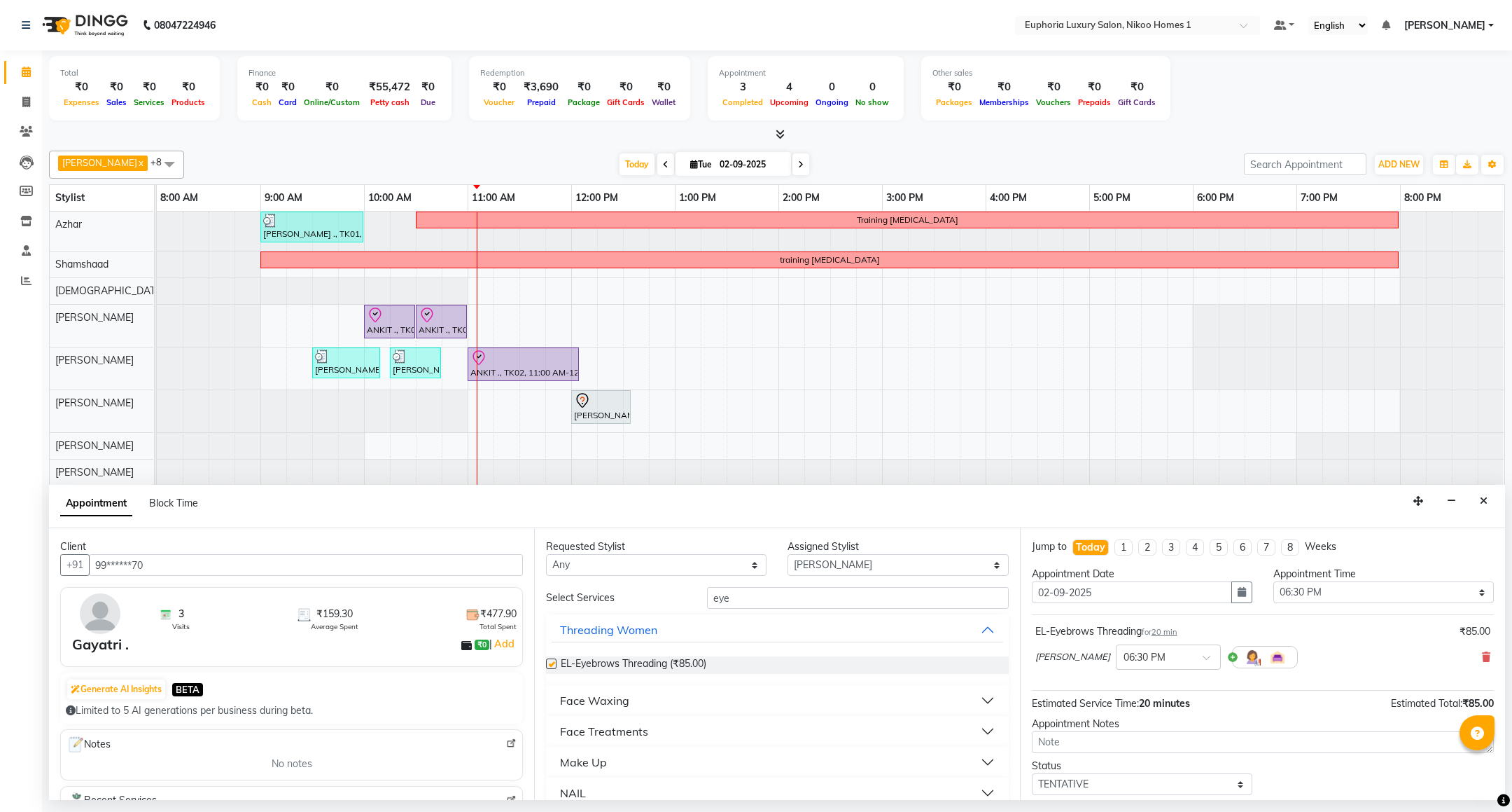
checkbox input "false"
drag, startPoint x: 757, startPoint y: 595, endPoint x: 674, endPoint y: 607, distance: 83.9
click at [674, 607] on div "Select Services eye" at bounding box center [776, 597] width 483 height 21
type input "upp"
click at [656, 666] on span "EL-Upperlip Threading (₹50.00)" at bounding box center [630, 665] width 139 height 18
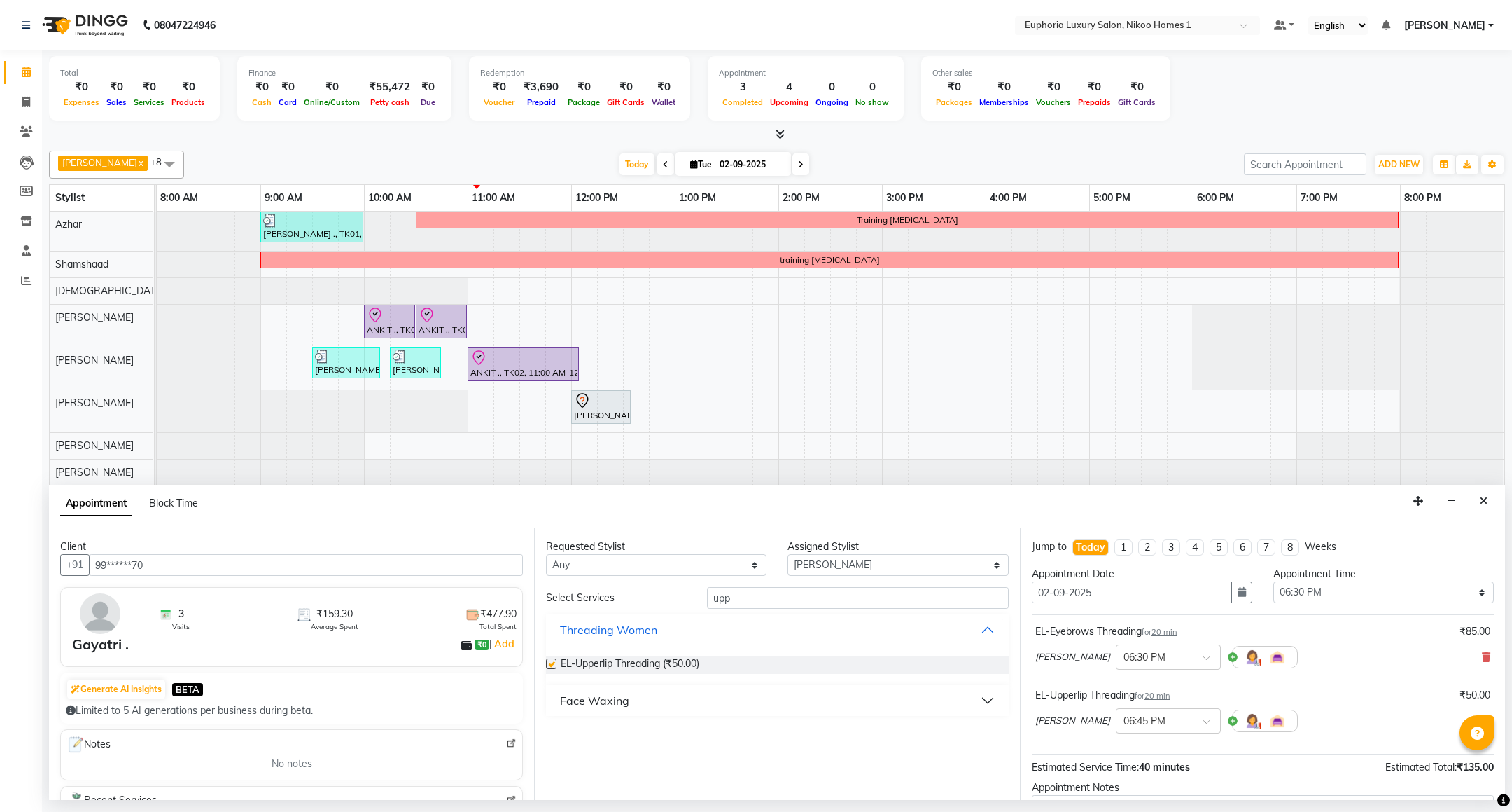
checkbox input "false"
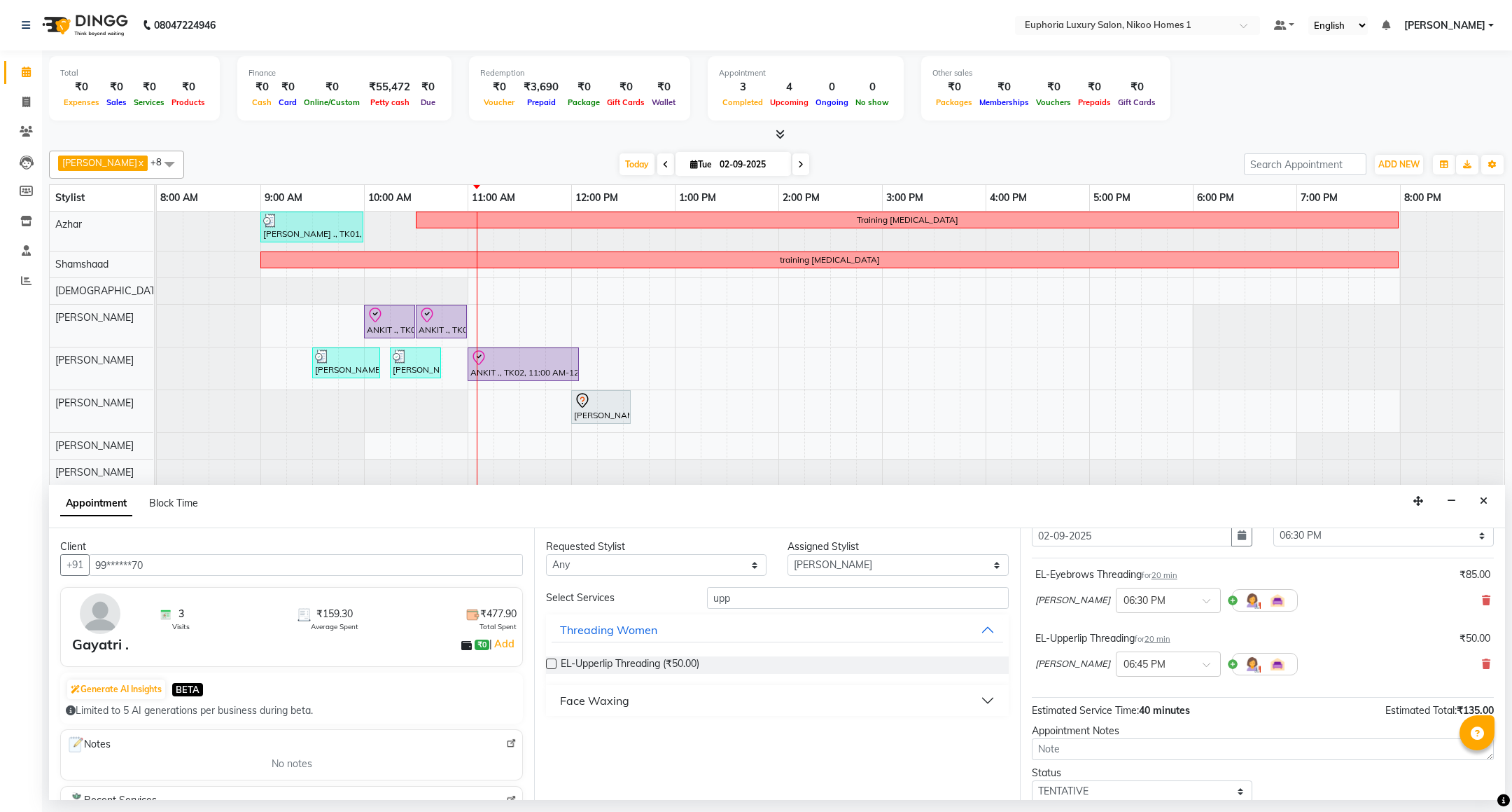
scroll to position [149, 0]
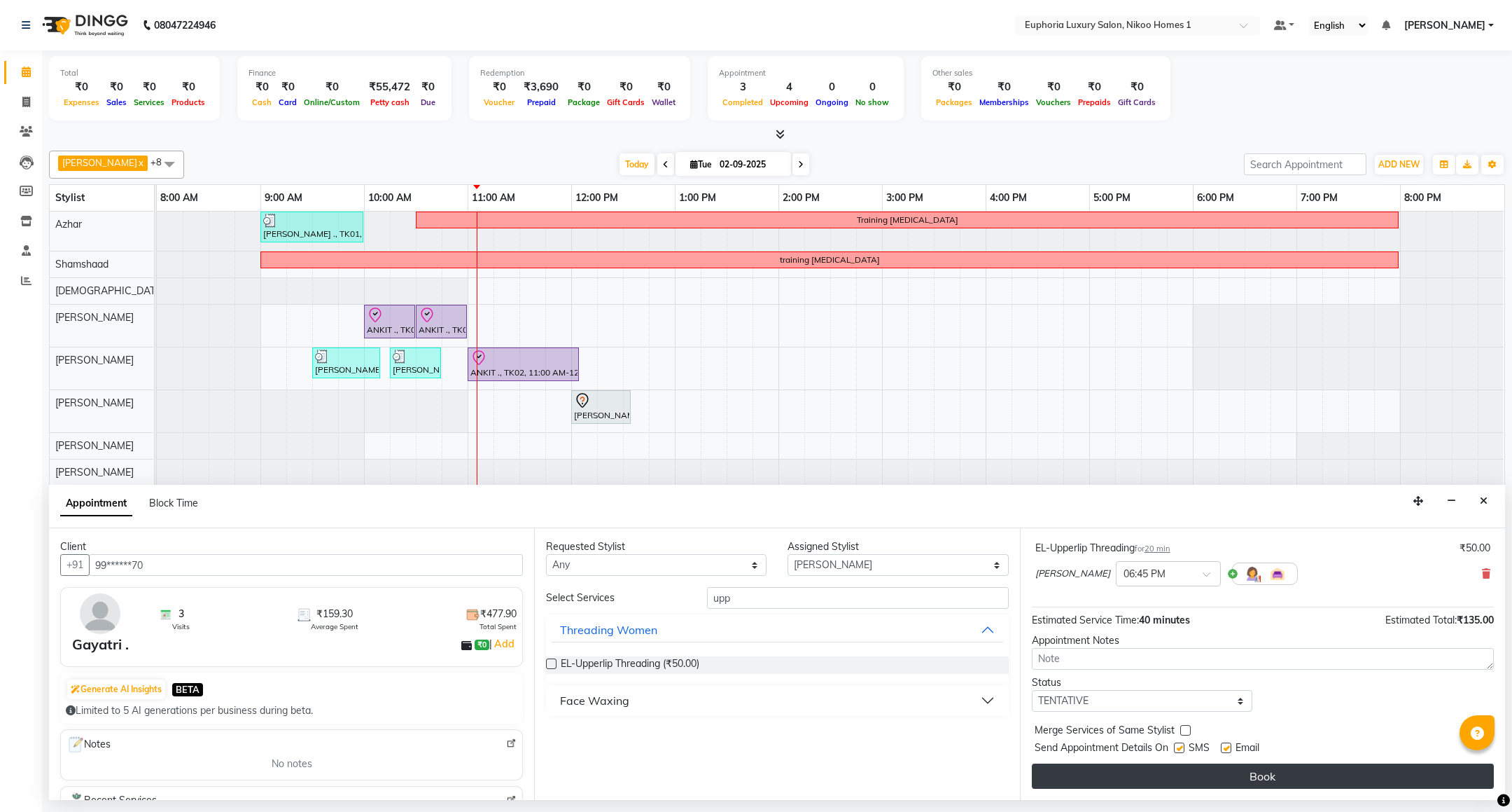
click at [1273, 784] on button "Book" at bounding box center [1263, 776] width 462 height 25
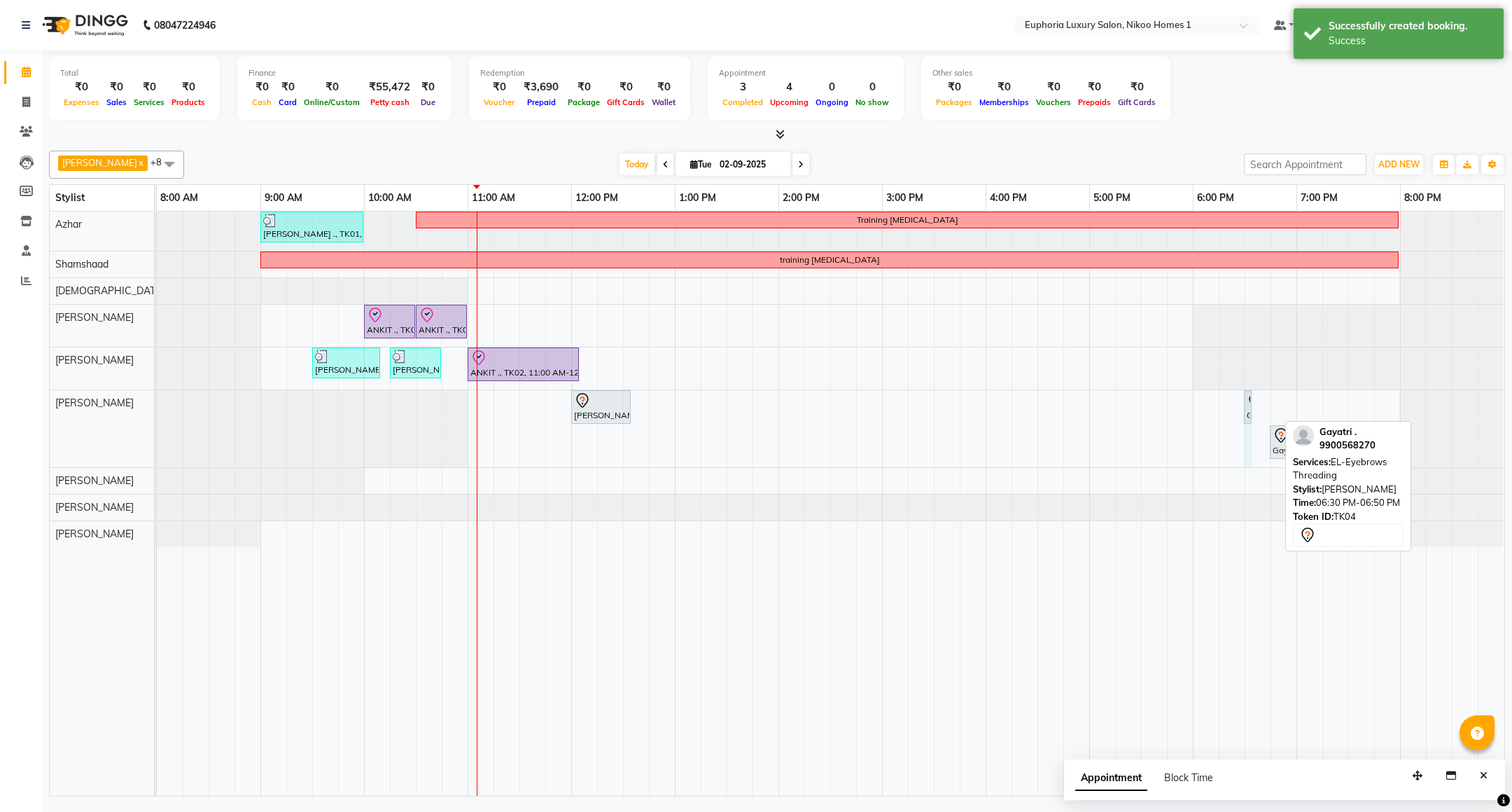
drag, startPoint x: 1277, startPoint y: 410, endPoint x: 1265, endPoint y: 406, distance: 12.6
click at [1265, 406] on div "[PERSON_NAME] ., TK01, 09:00 AM-10:00 AM, EP-Artistic Cut - Creative Stylist Tr…" at bounding box center [830, 503] width 1348 height 584
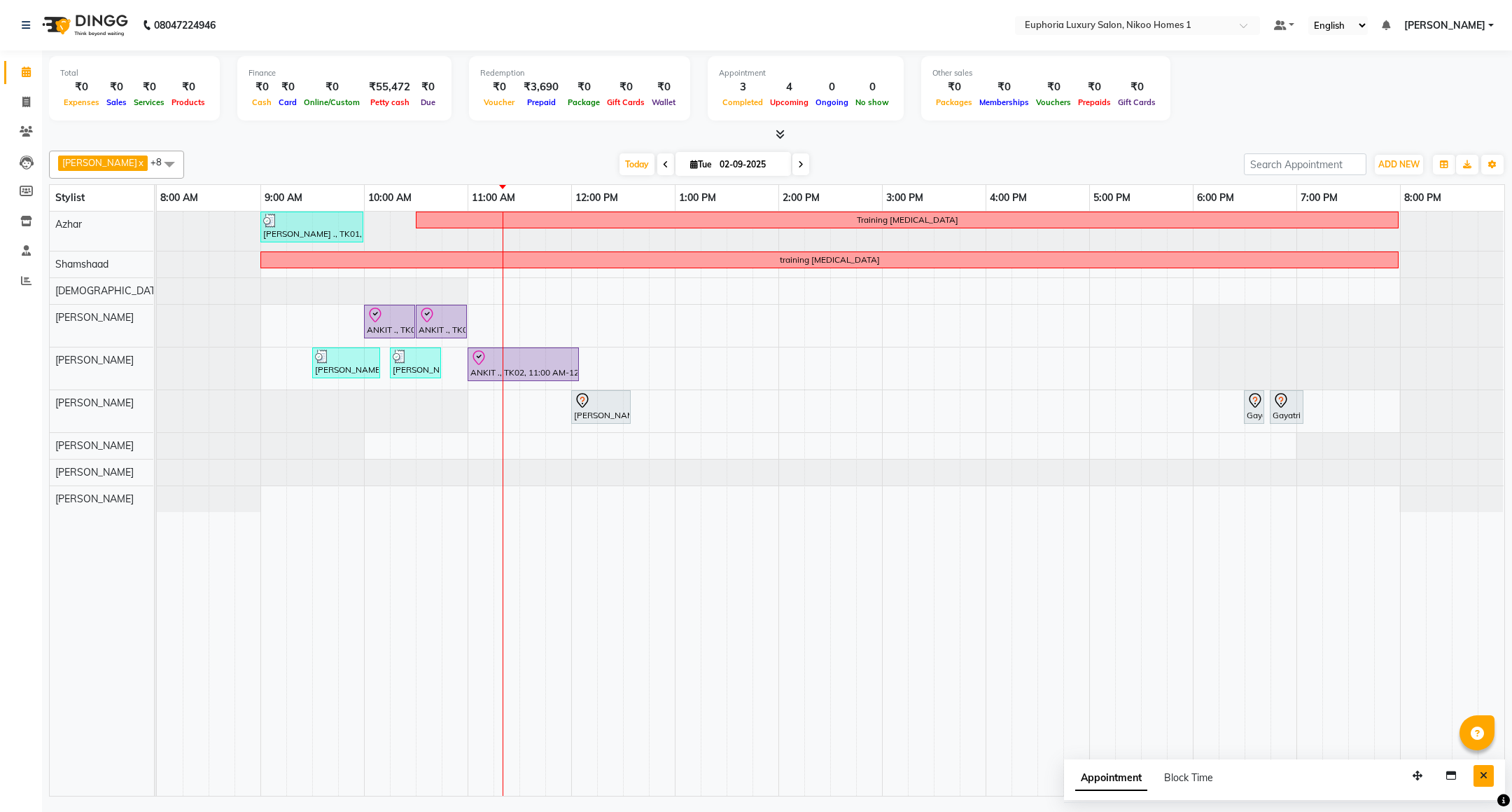
click at [1475, 778] on button "Close" at bounding box center [1484, 775] width 20 height 21
